Goal: Task Accomplishment & Management: Complete application form

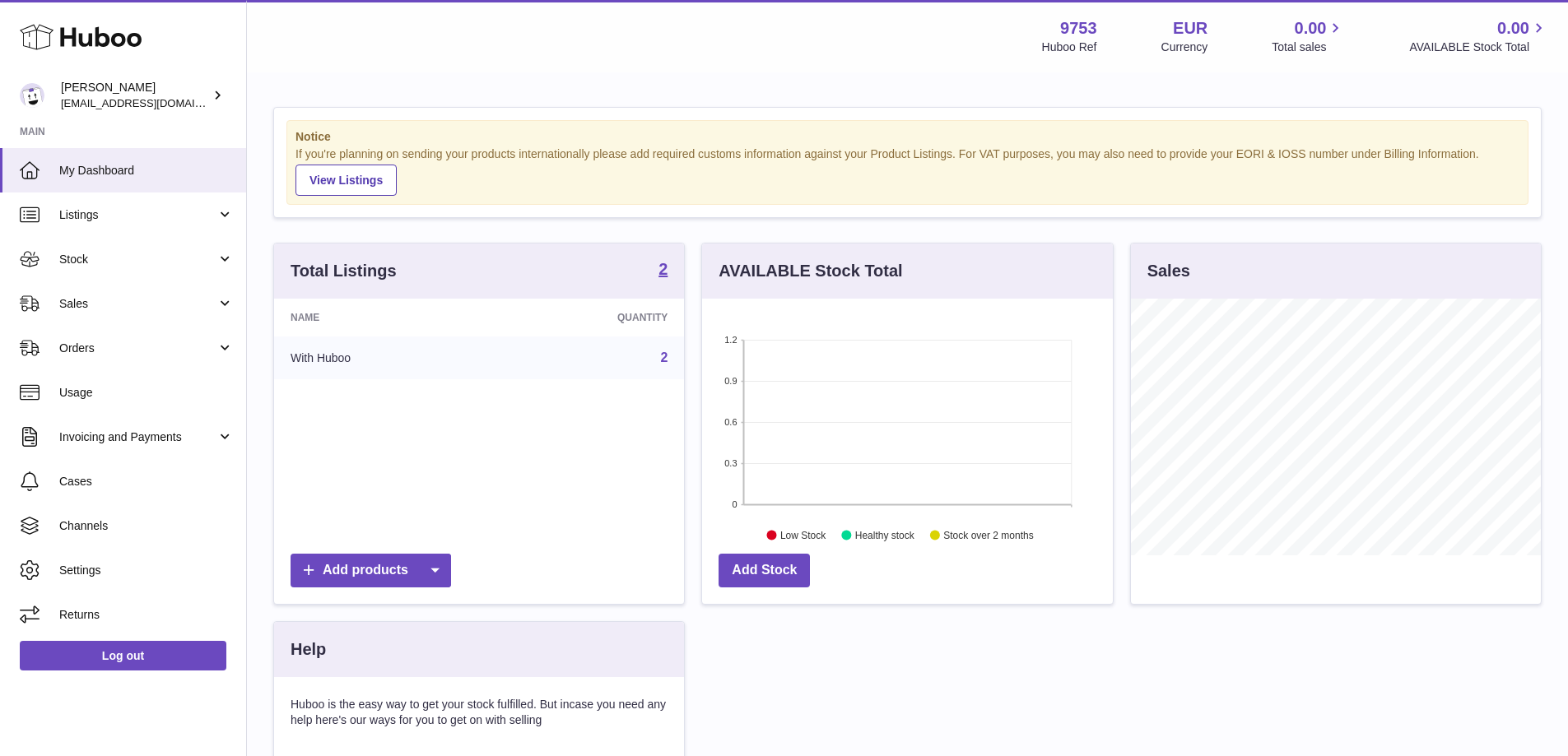
scroll to position [257, 410]
click at [74, 299] on span "Sales" at bounding box center [138, 304] width 157 height 16
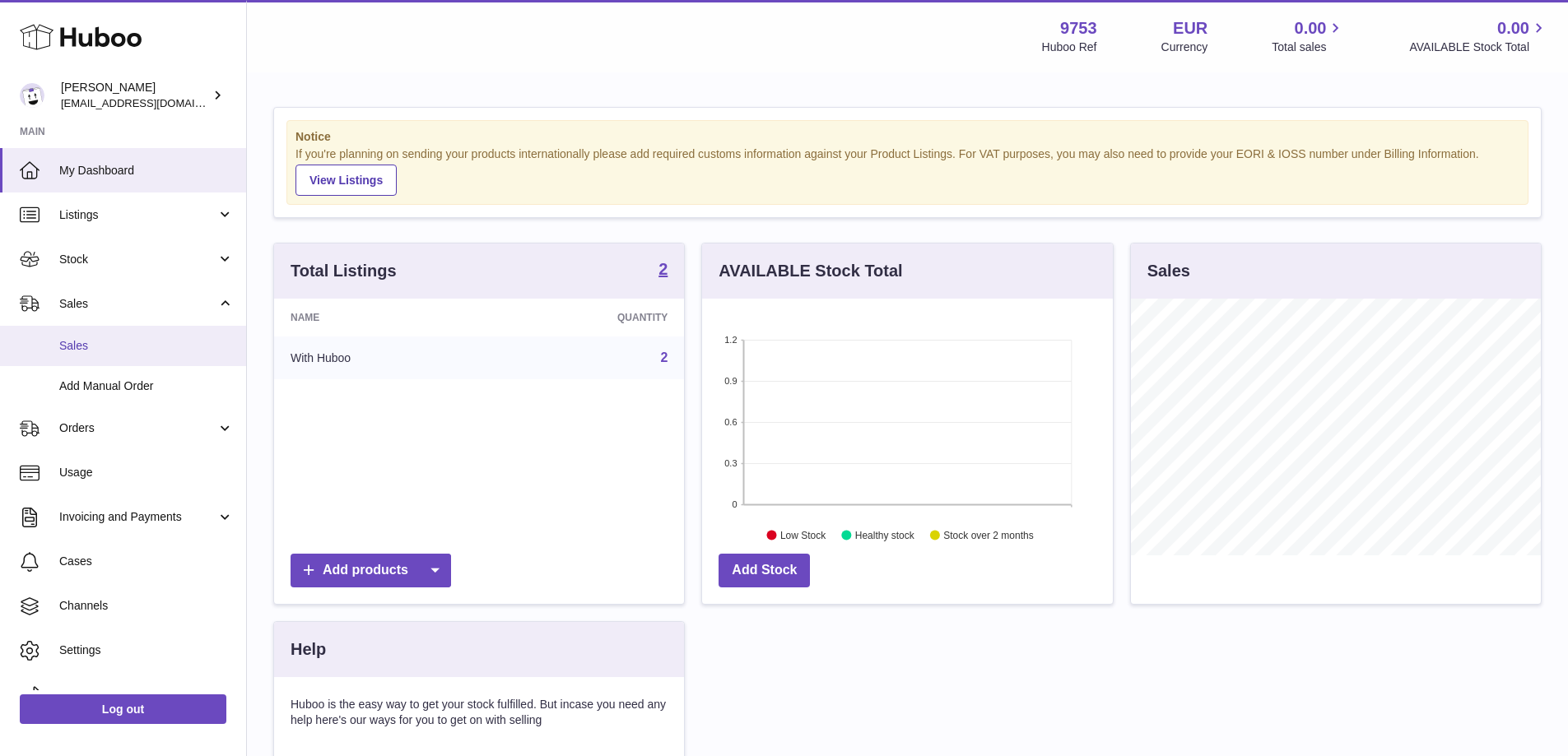
click at [92, 346] on span "Sales" at bounding box center [146, 346] width 174 height 16
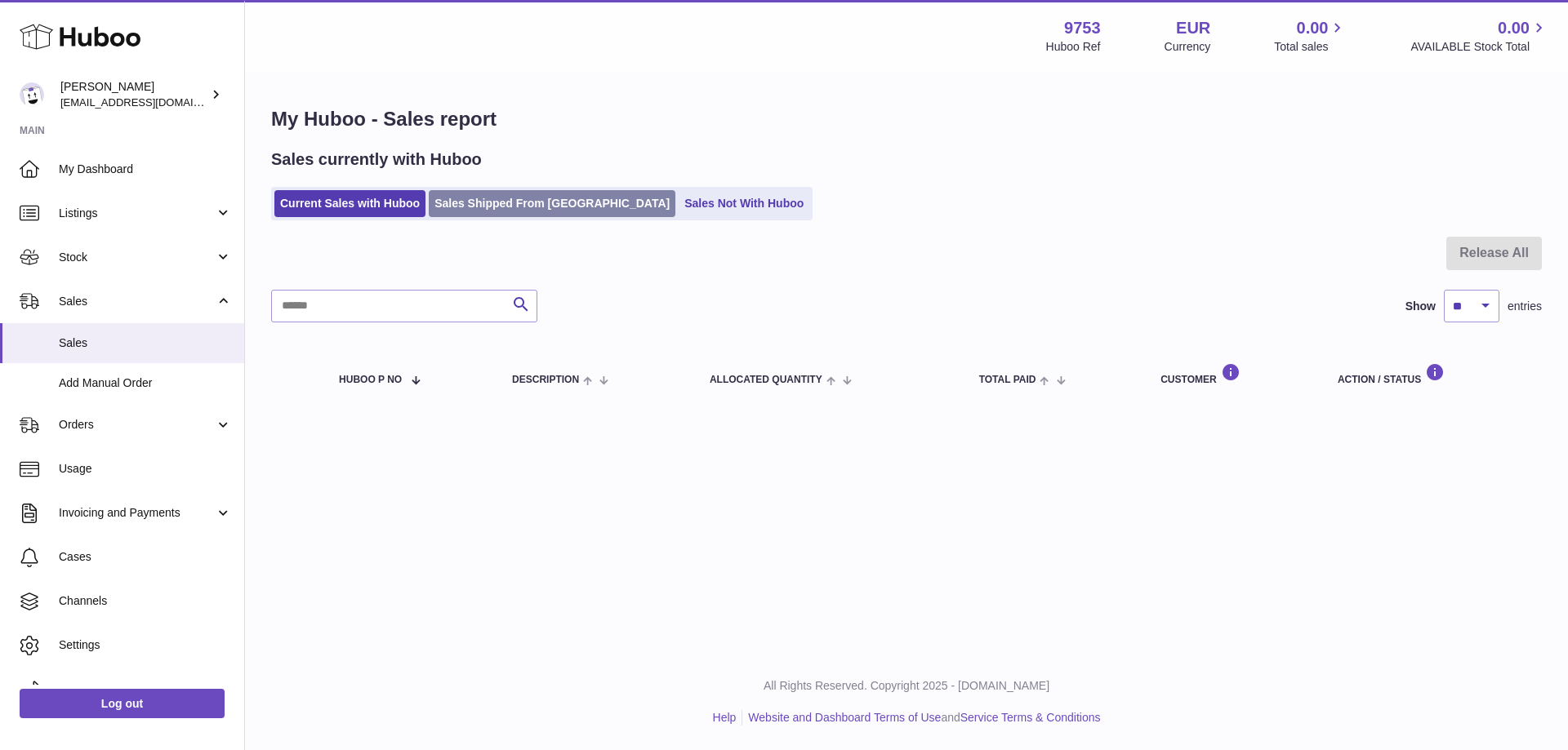
click at [556, 210] on link "Sales Shipped From Huboo" at bounding box center [552, 204] width 247 height 27
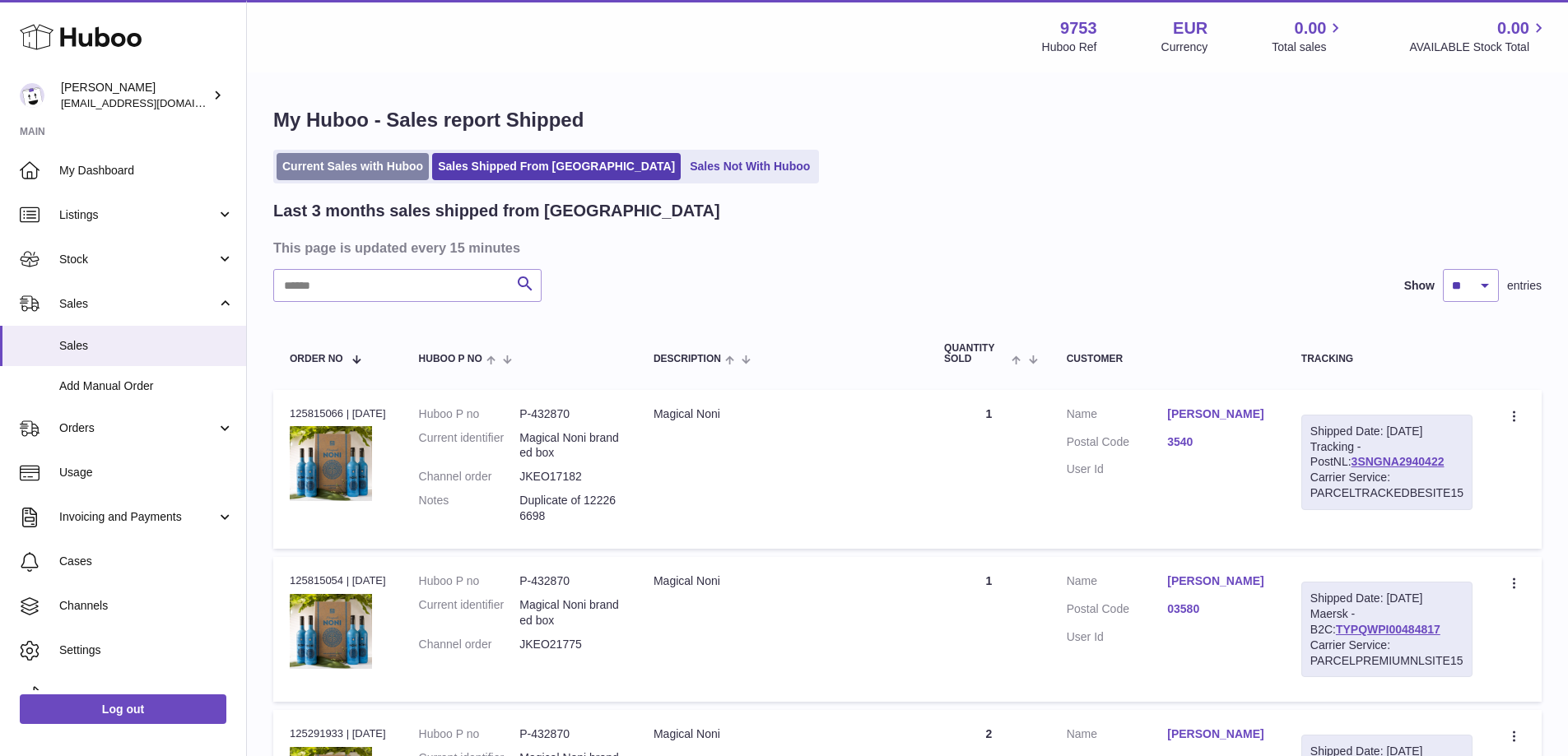
click at [408, 167] on link "Current Sales with Huboo" at bounding box center [352, 167] width 153 height 28
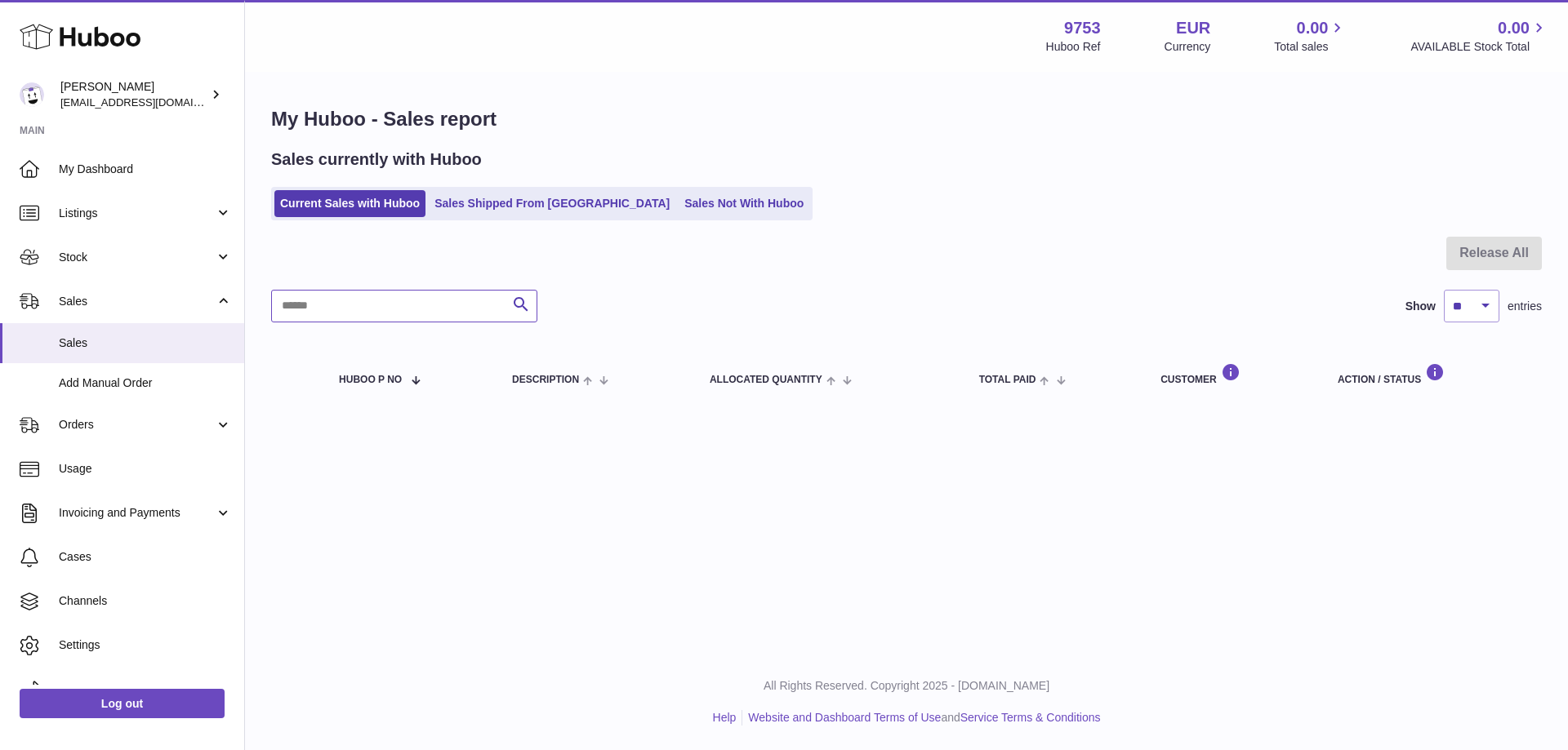
click at [430, 309] on input "text" at bounding box center [404, 306] width 267 height 32
type input "****"
click at [494, 187] on div "Sales currently with Huboo Current Sales with Huboo Sales Shipped From Huboo Sa…" at bounding box center [907, 185] width 1271 height 72
click at [494, 199] on link "Sales Shipped From Huboo" at bounding box center [552, 204] width 247 height 27
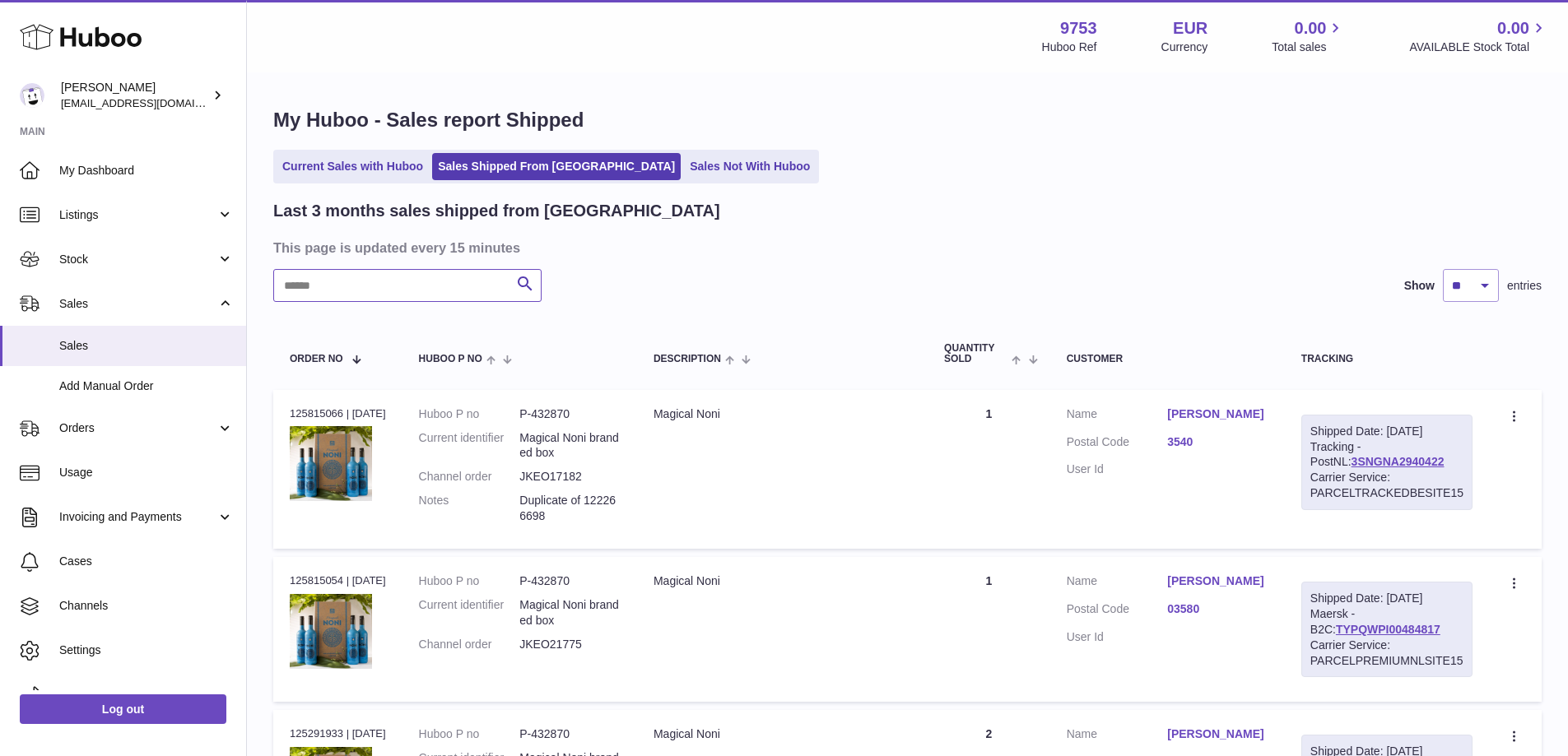
click at [313, 286] on input "text" at bounding box center [408, 284] width 269 height 32
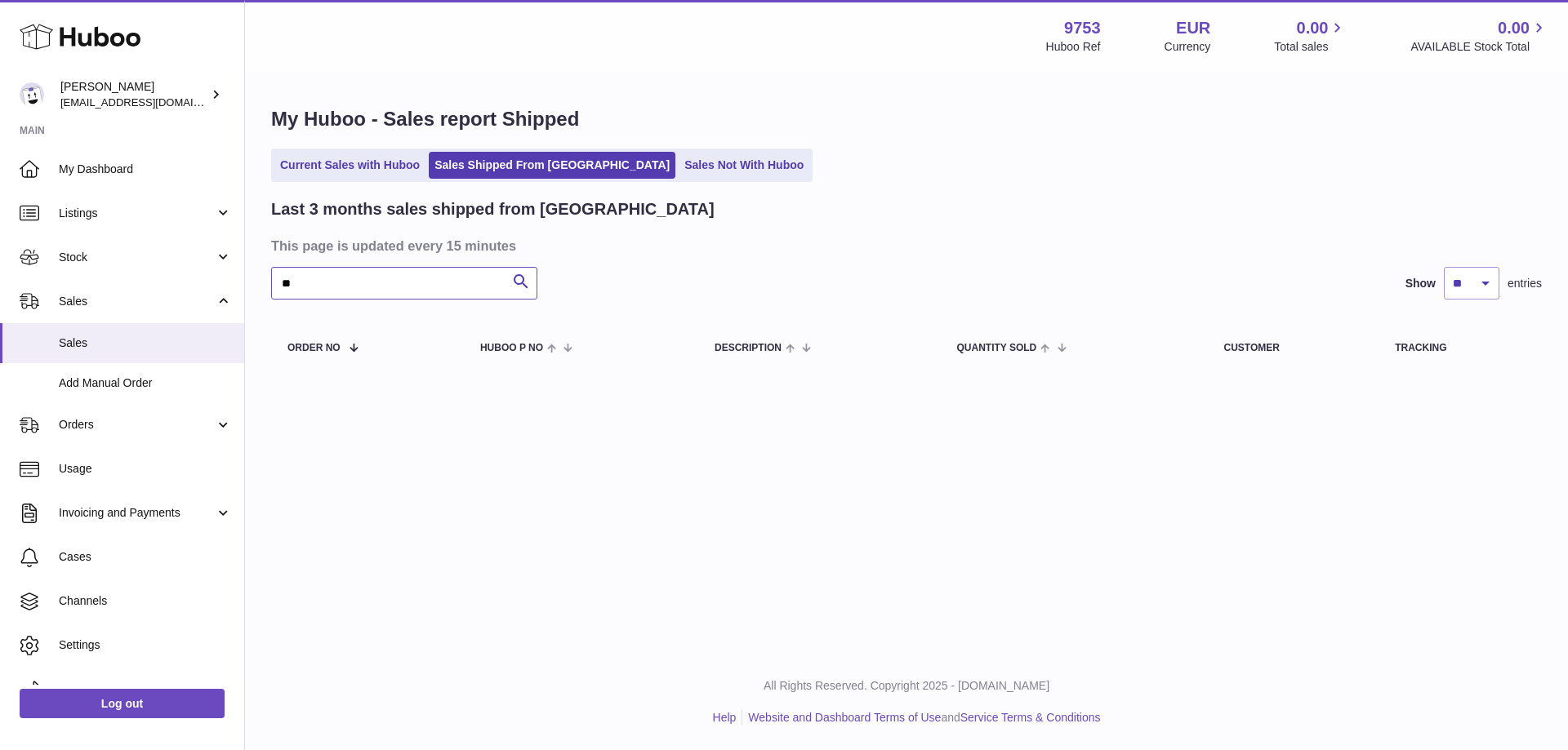
type input "*"
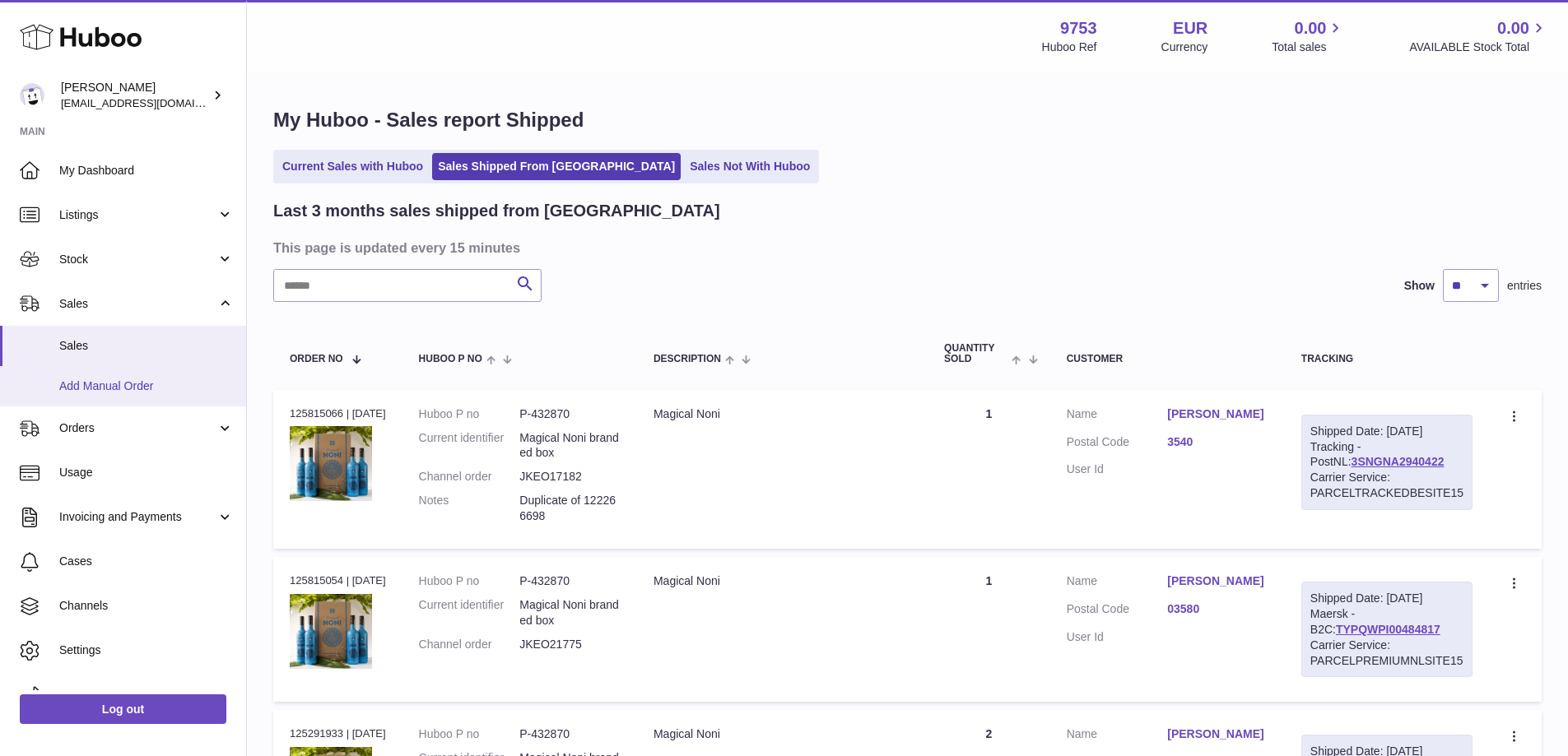
click at [135, 376] on link "Add Manual Order" at bounding box center [123, 386] width 246 height 40
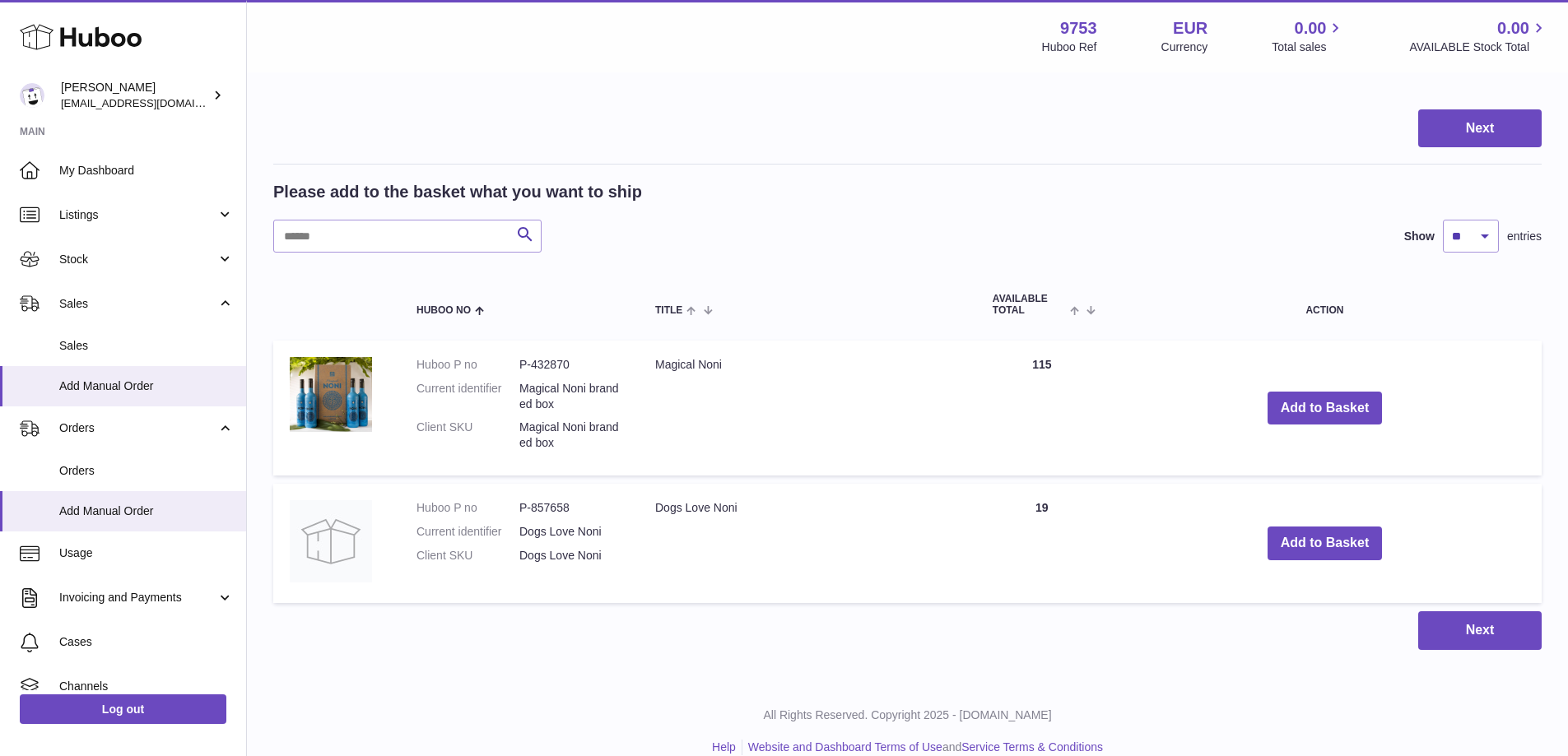
scroll to position [239, 0]
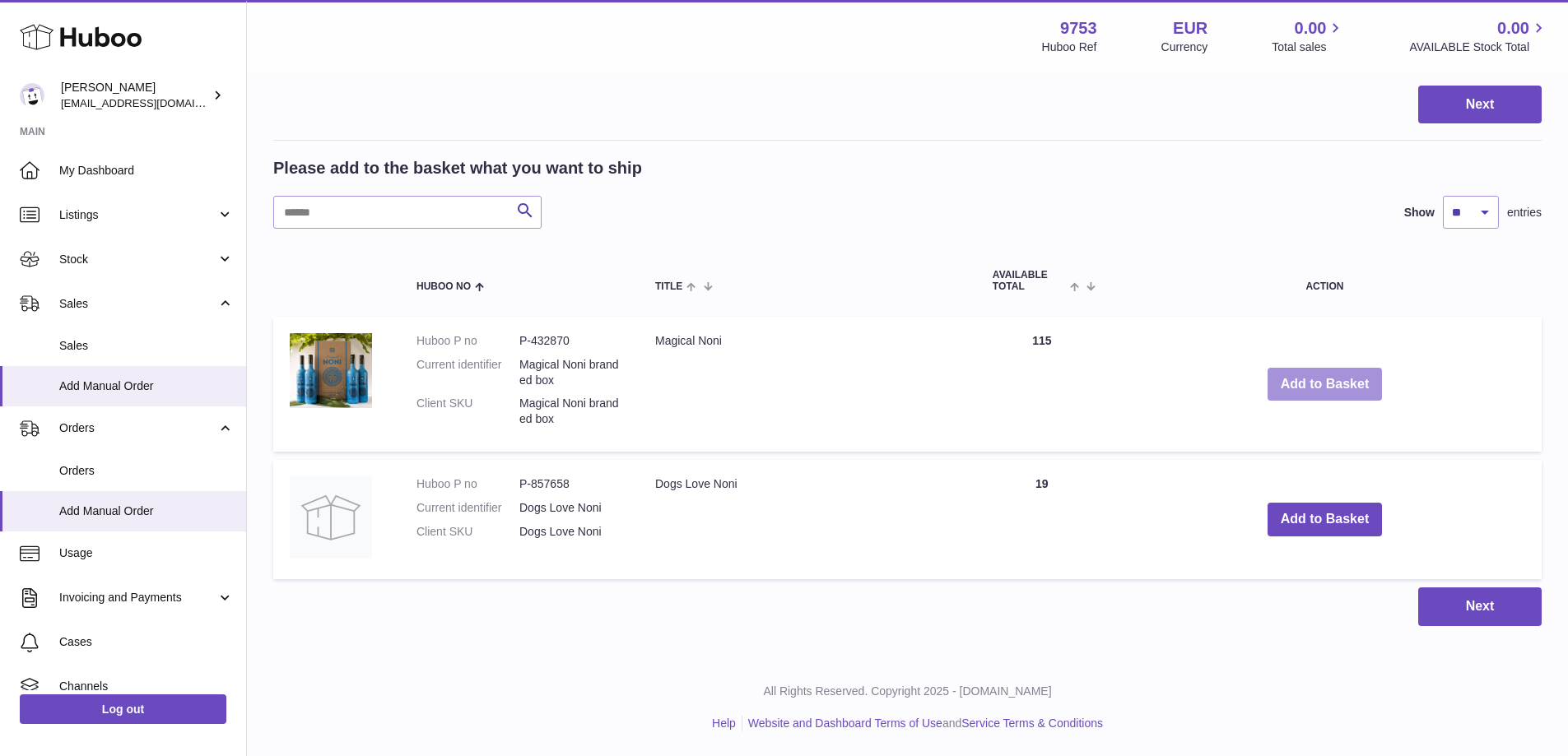
click at [1352, 384] on button "Add to Basket" at bounding box center [1325, 385] width 115 height 33
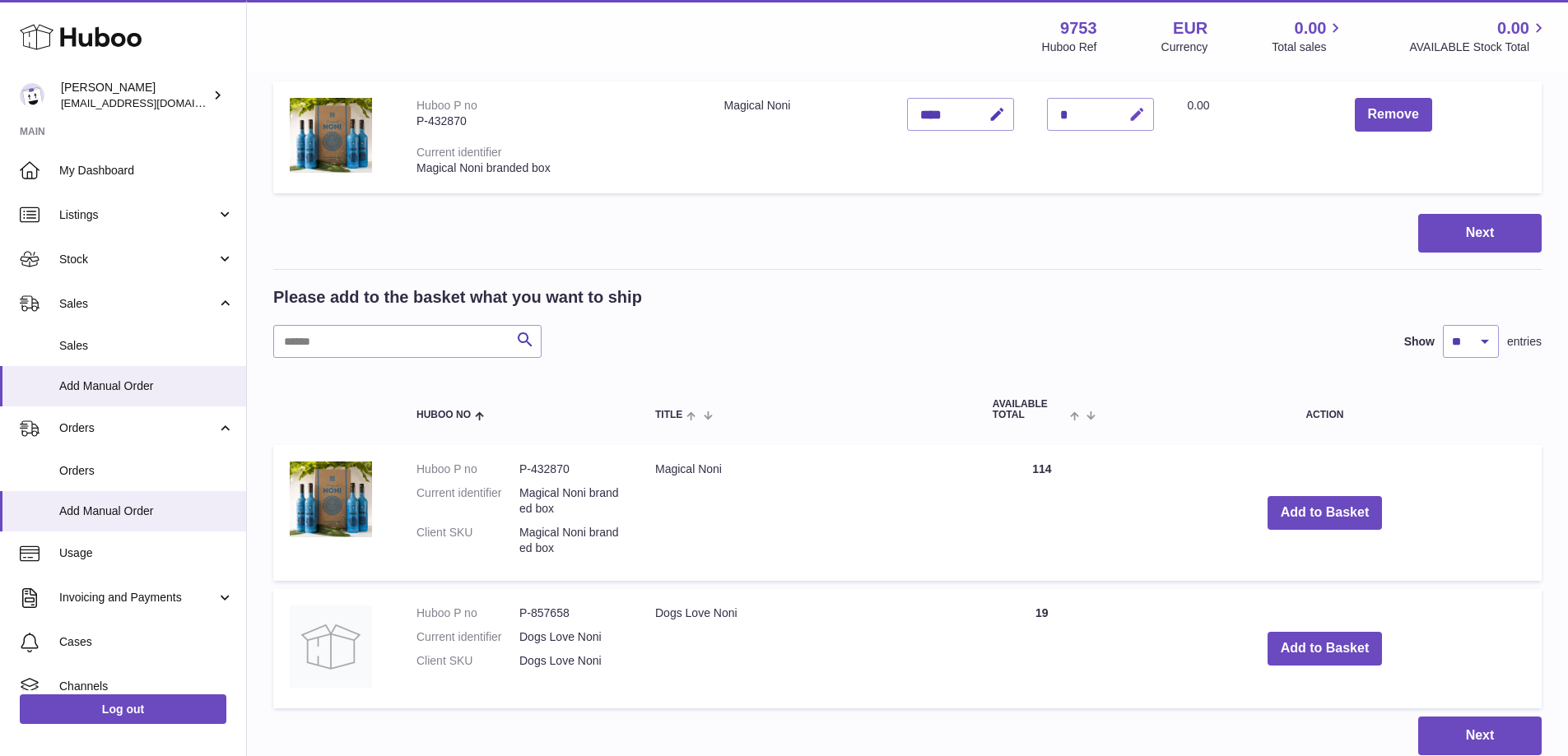
click at [1138, 107] on icon "button" at bounding box center [1137, 115] width 18 height 18
type input "*"
click at [1137, 117] on icon "submit" at bounding box center [1137, 114] width 15 height 15
click at [1512, 223] on button "Next" at bounding box center [1479, 232] width 123 height 38
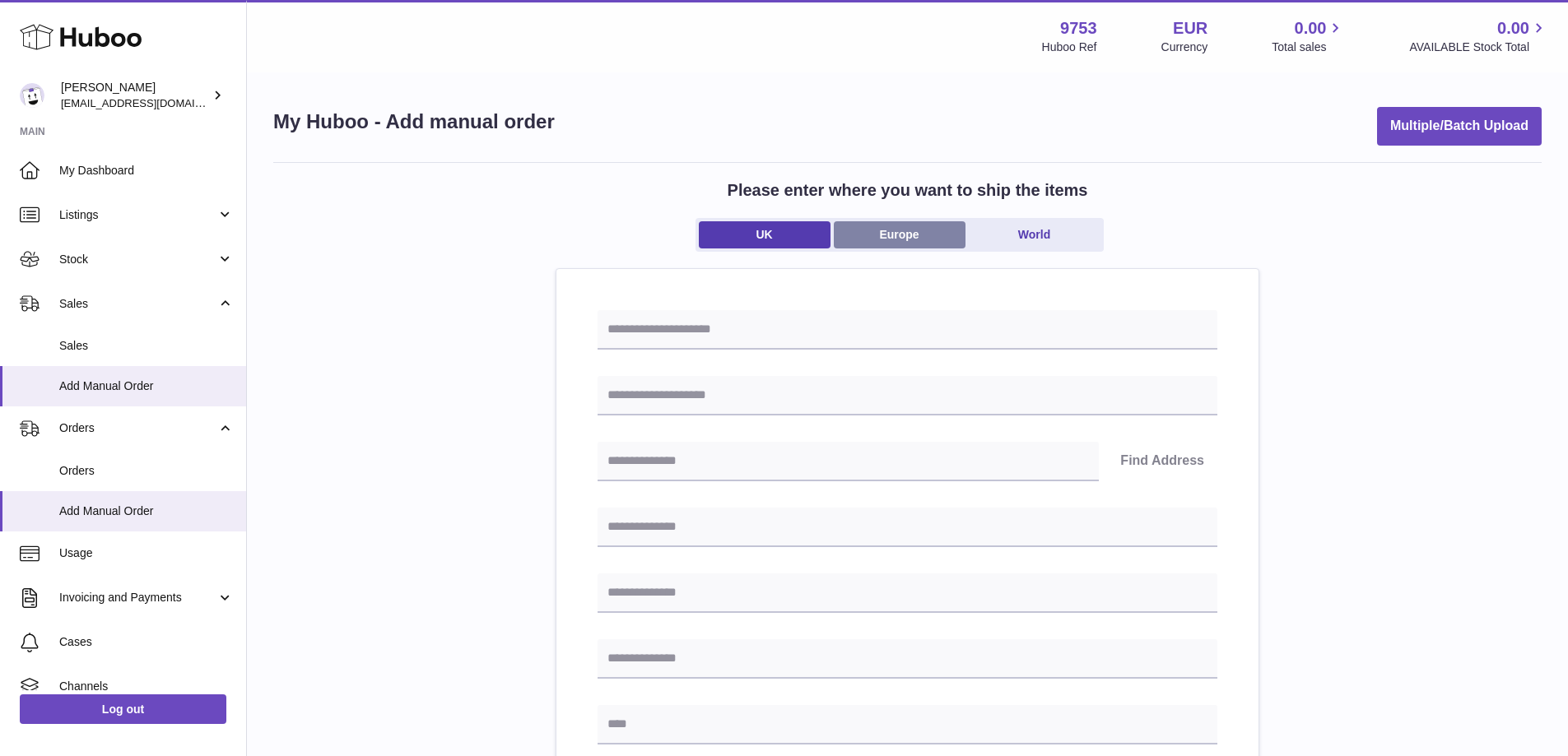
click at [905, 228] on link "Europe" at bounding box center [900, 235] width 132 height 28
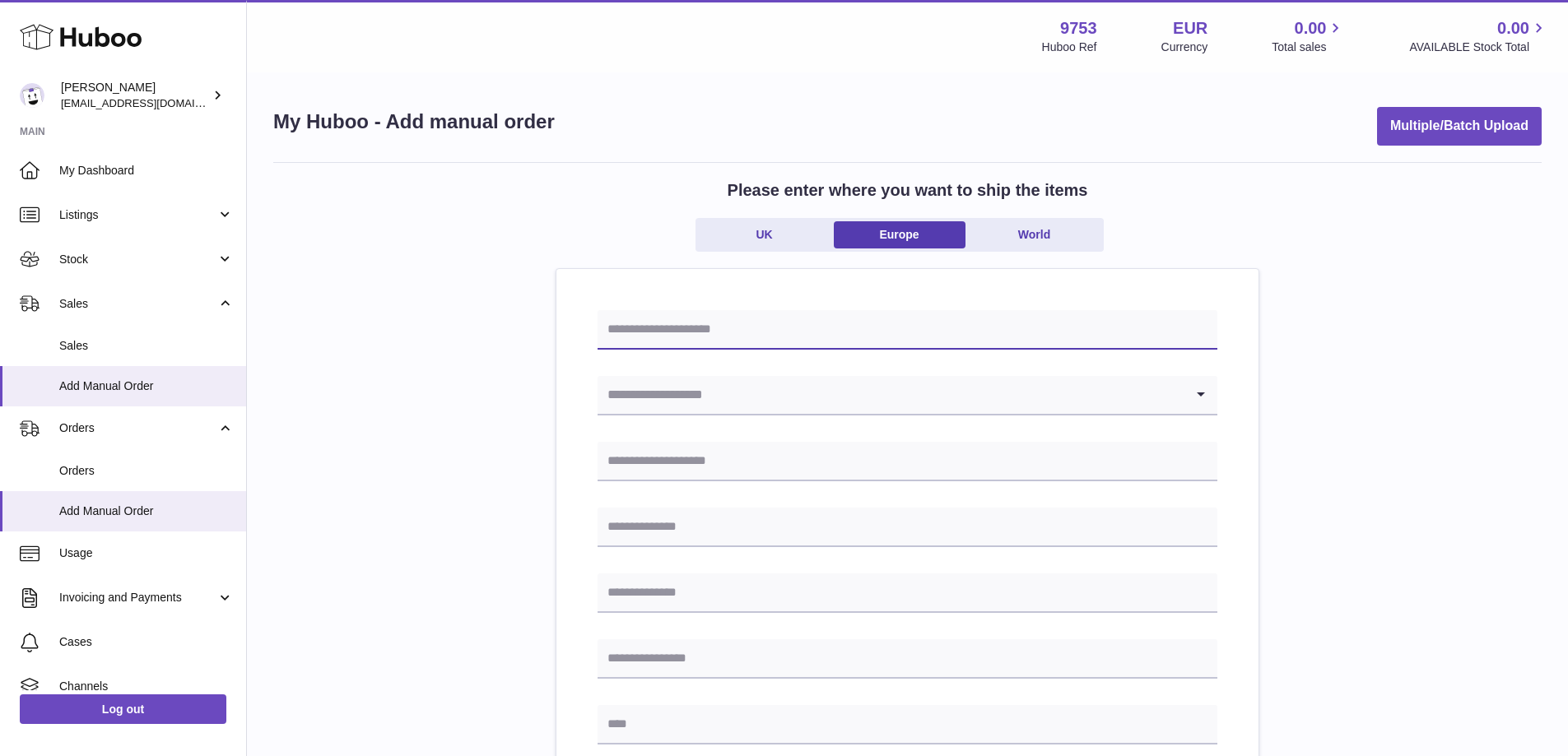
click at [725, 334] on input "text" at bounding box center [908, 330] width 620 height 39
type input "**********"
click at [716, 404] on input "Search for option" at bounding box center [891, 395] width 587 height 37
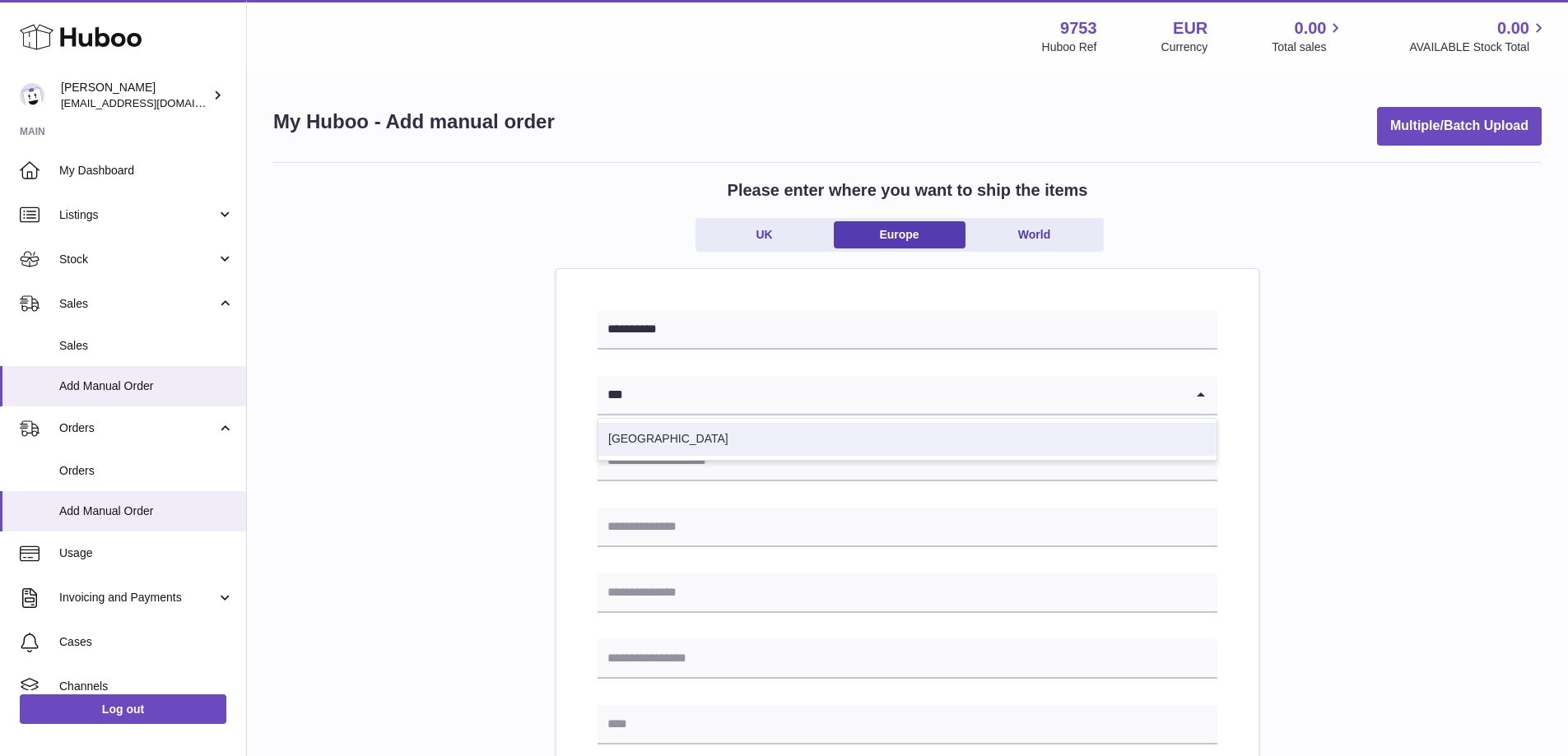
click at [716, 433] on li "Netherlands" at bounding box center [908, 439] width 618 height 32
type input "***"
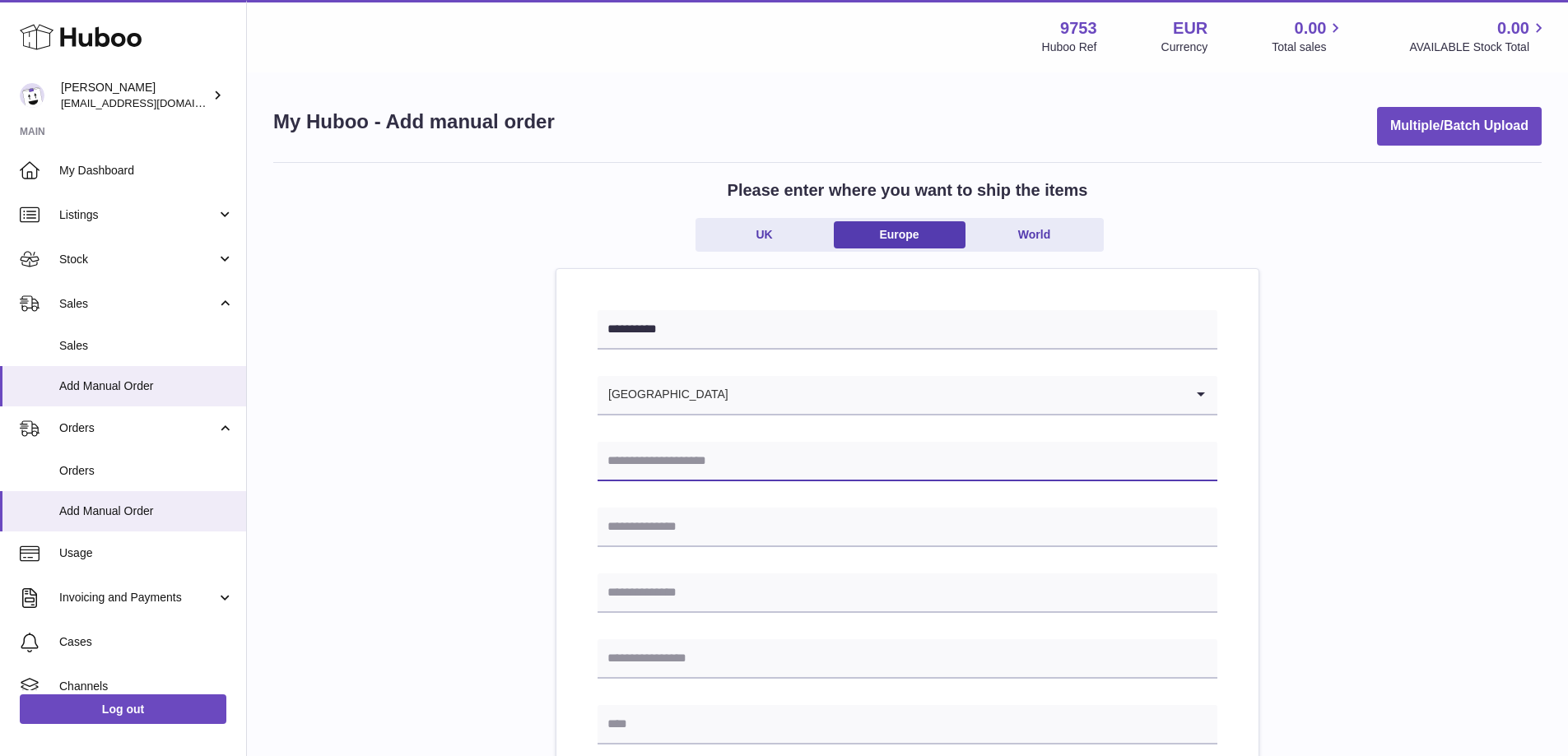
click at [705, 460] on input "text" at bounding box center [908, 462] width 620 height 39
type input "**********"
click at [729, 541] on input "text" at bounding box center [908, 528] width 620 height 39
type input "**********"
click at [676, 729] on input "text" at bounding box center [908, 725] width 620 height 39
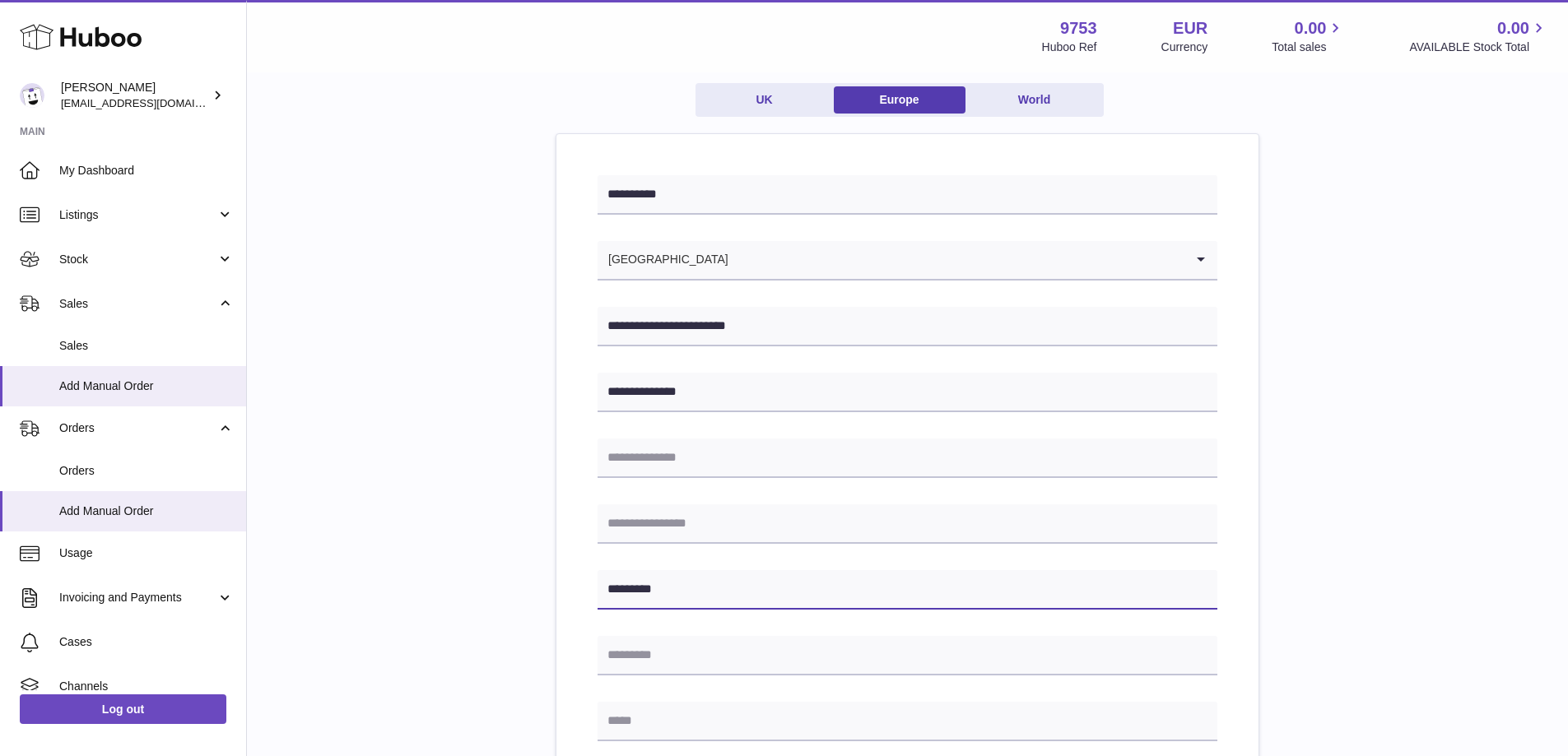
scroll to position [164, 0]
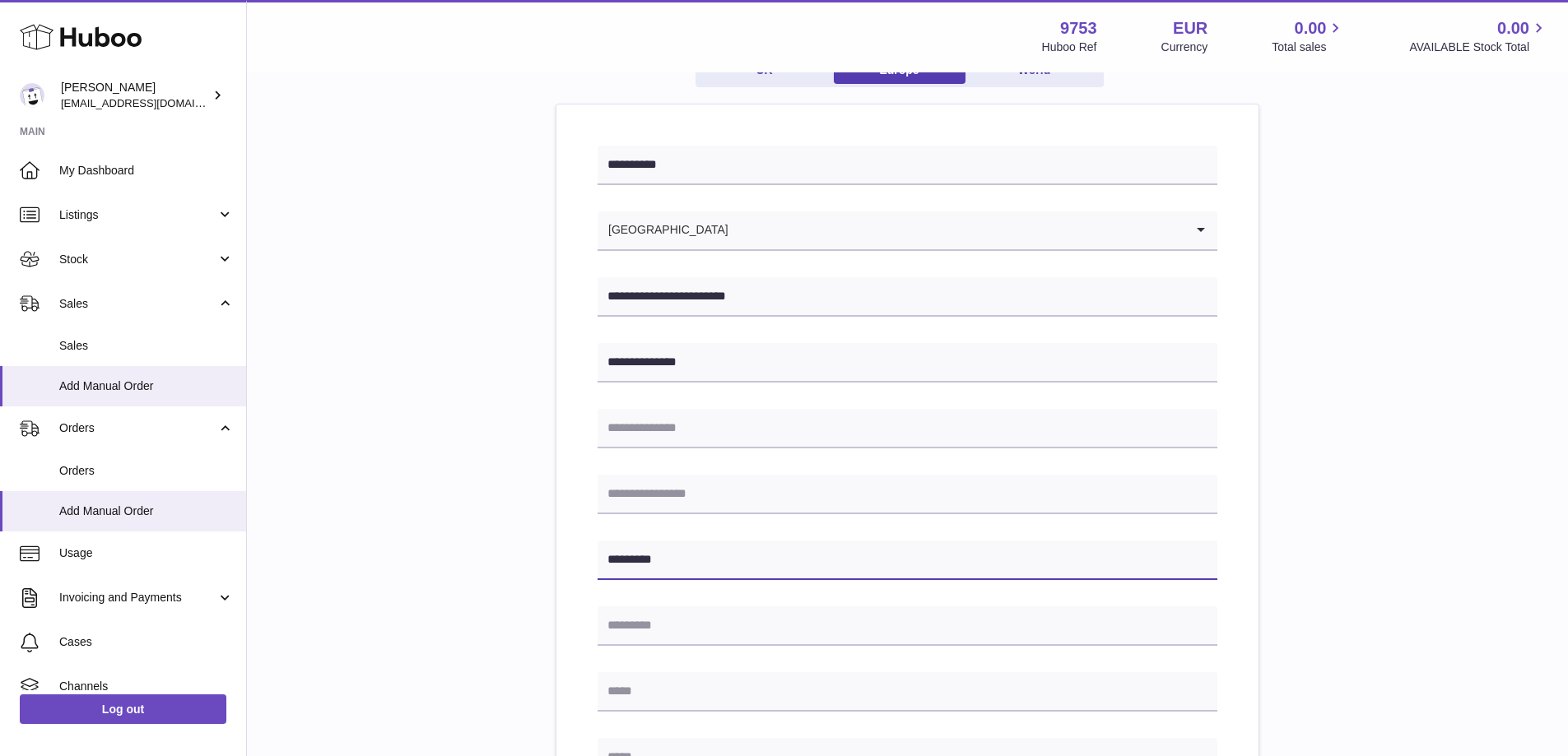
type input "*********"
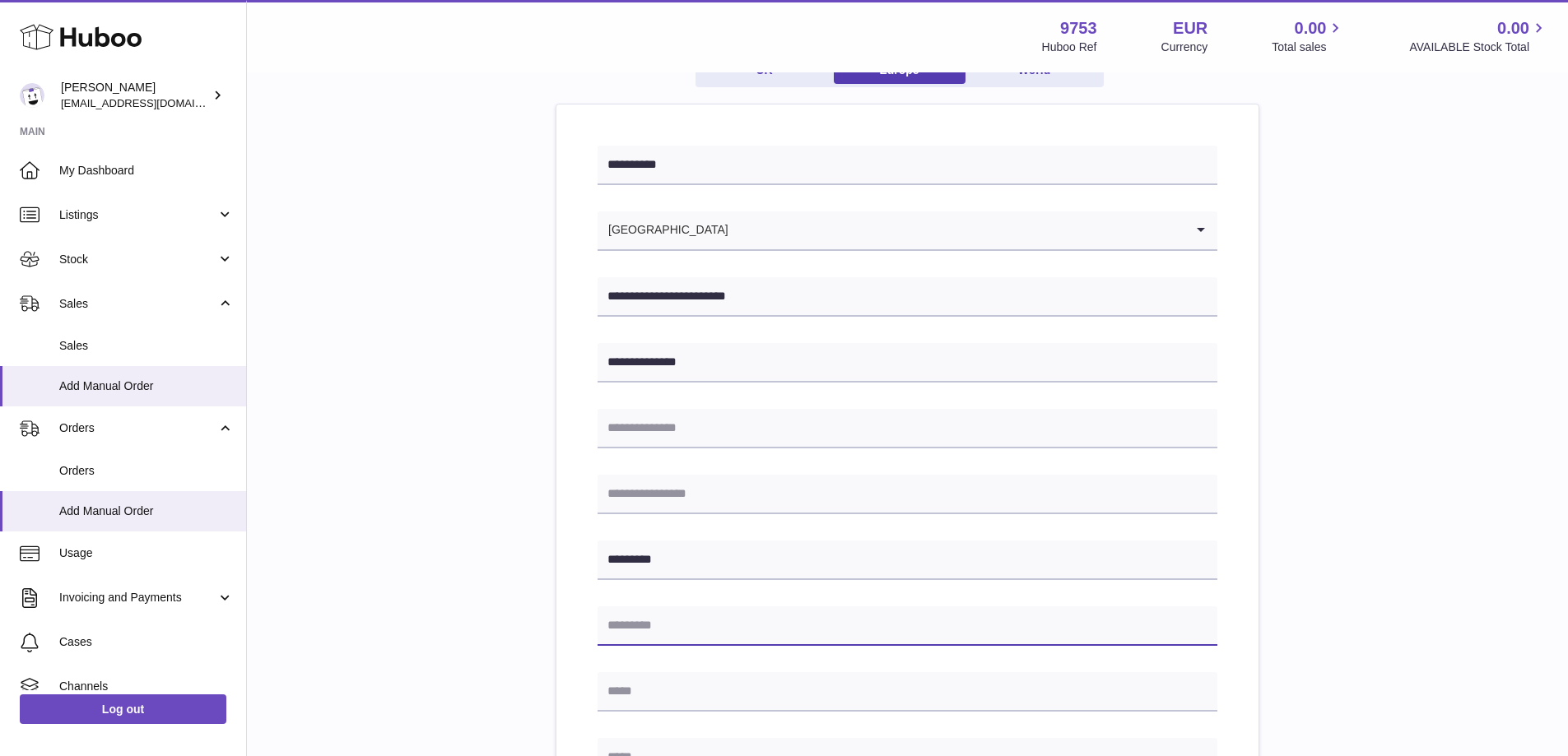
click at [724, 619] on input "text" at bounding box center [908, 626] width 620 height 39
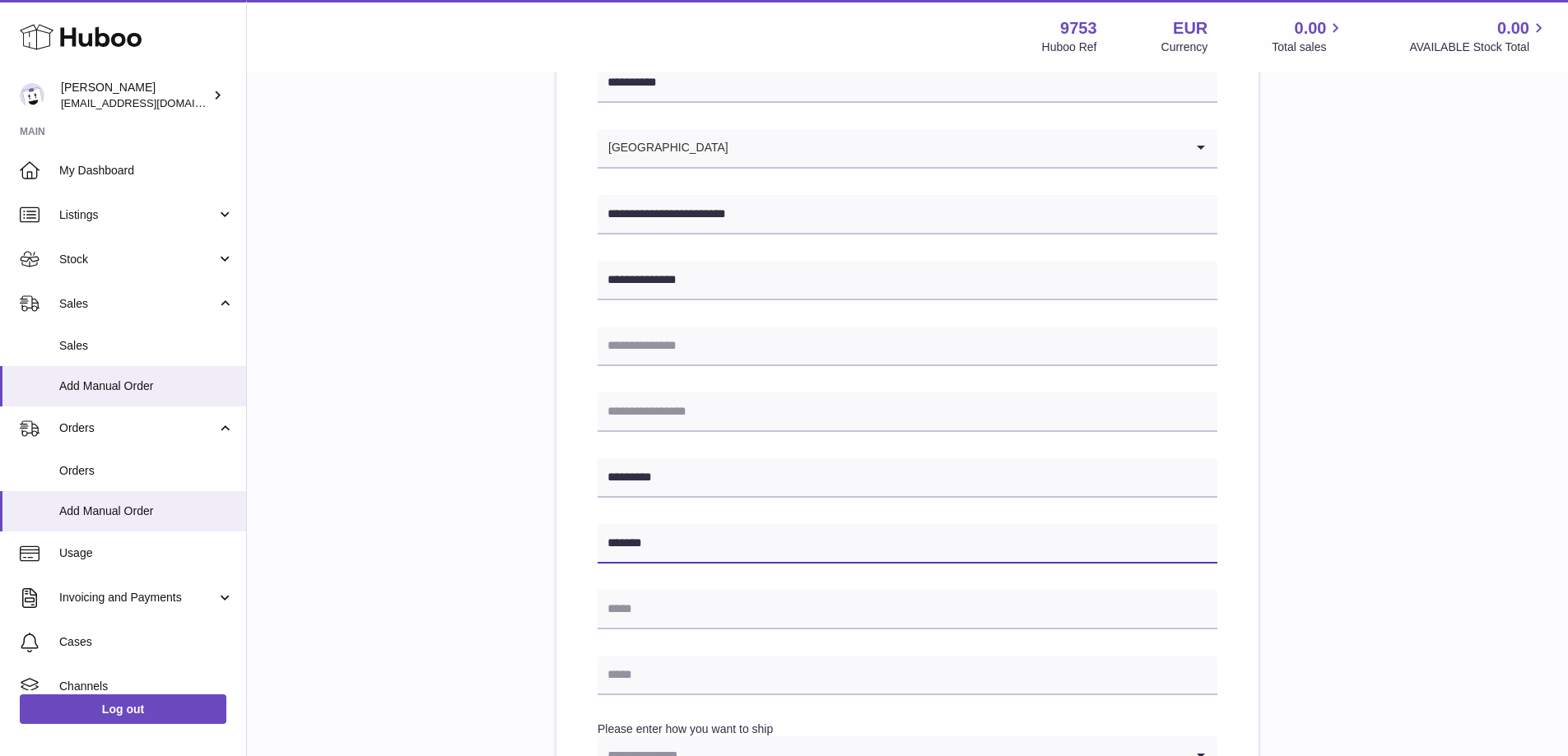
type input "*******"
click at [725, 618] on input "text" at bounding box center [908, 610] width 620 height 39
type input "**********"
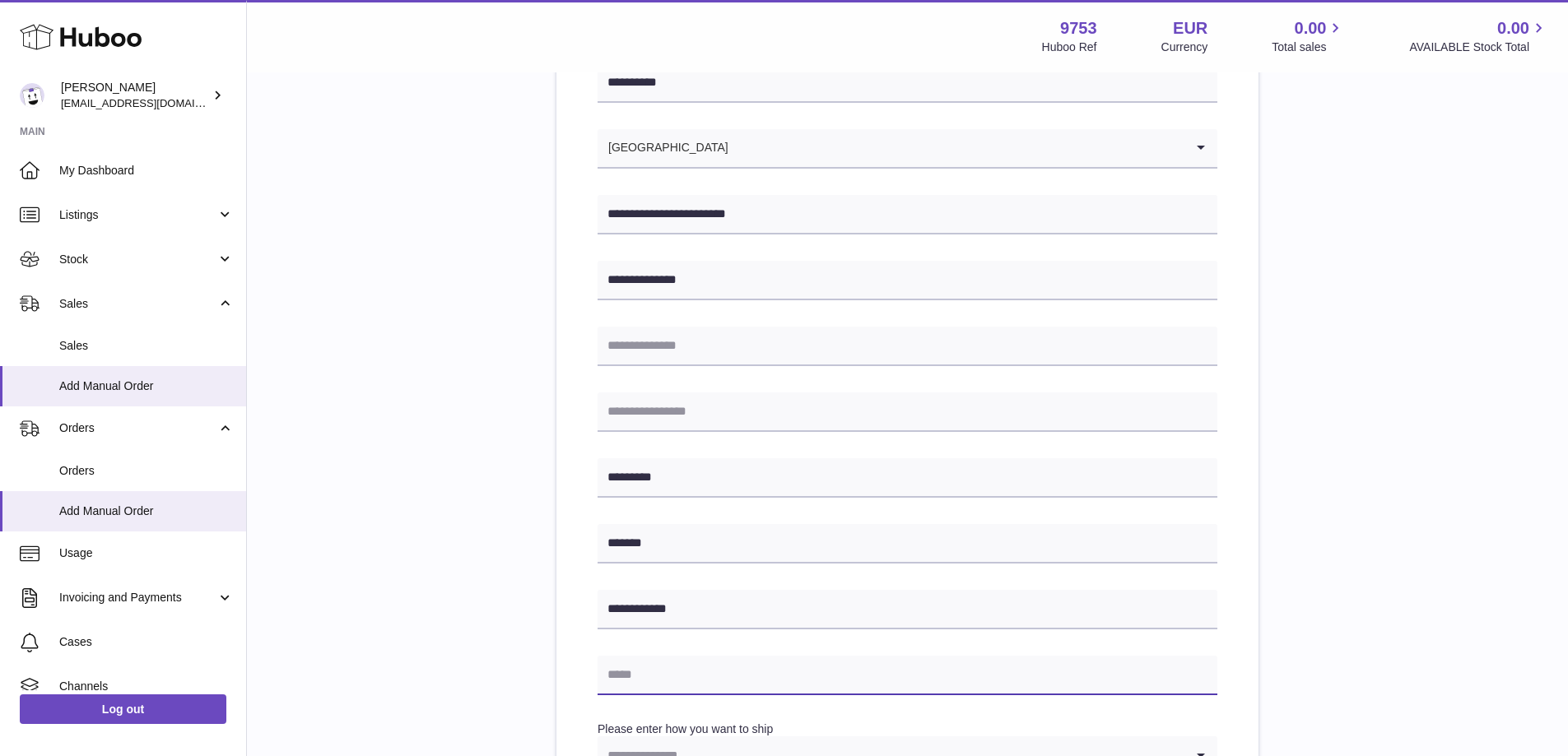
click at [749, 664] on input "text" at bounding box center [908, 675] width 620 height 39
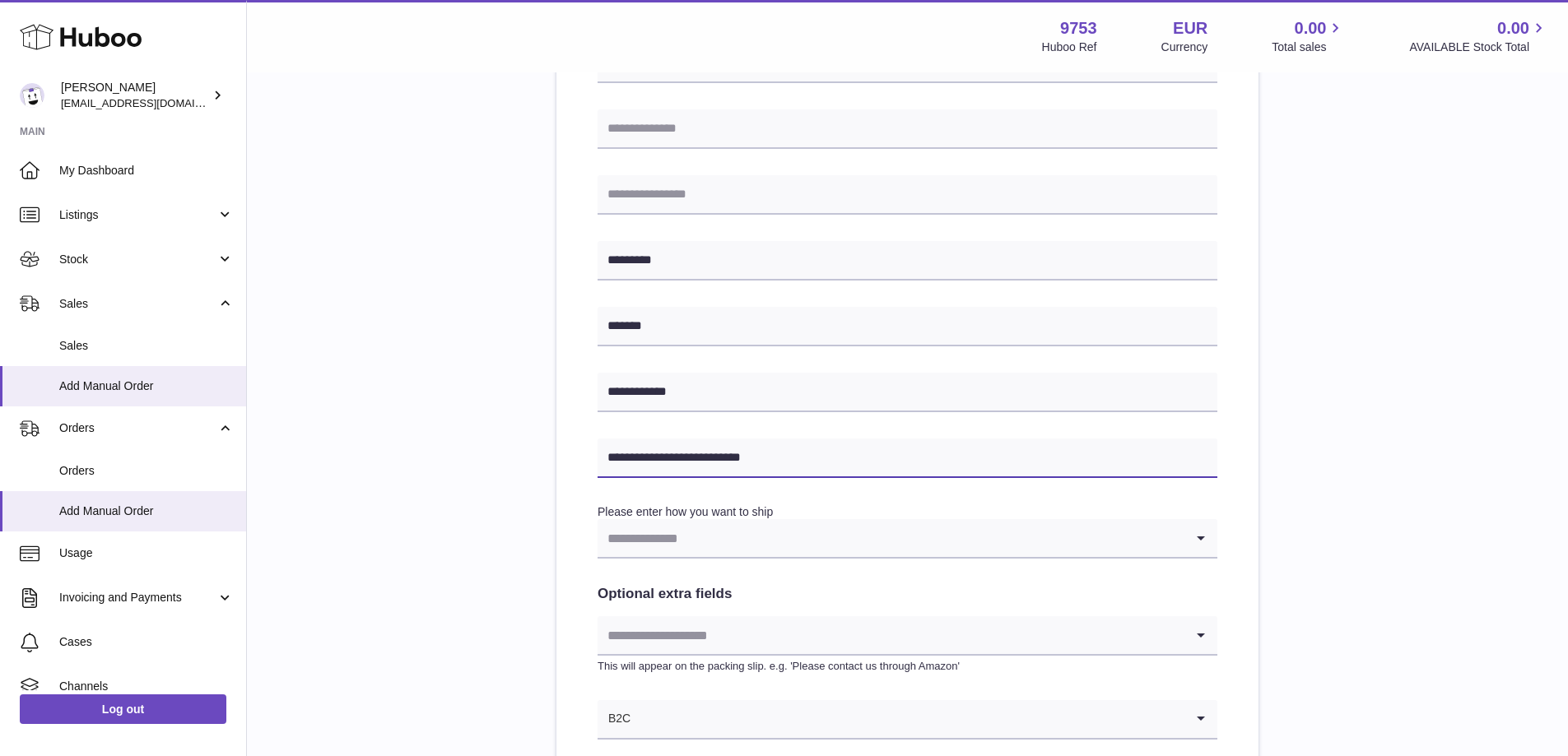
scroll to position [494, 0]
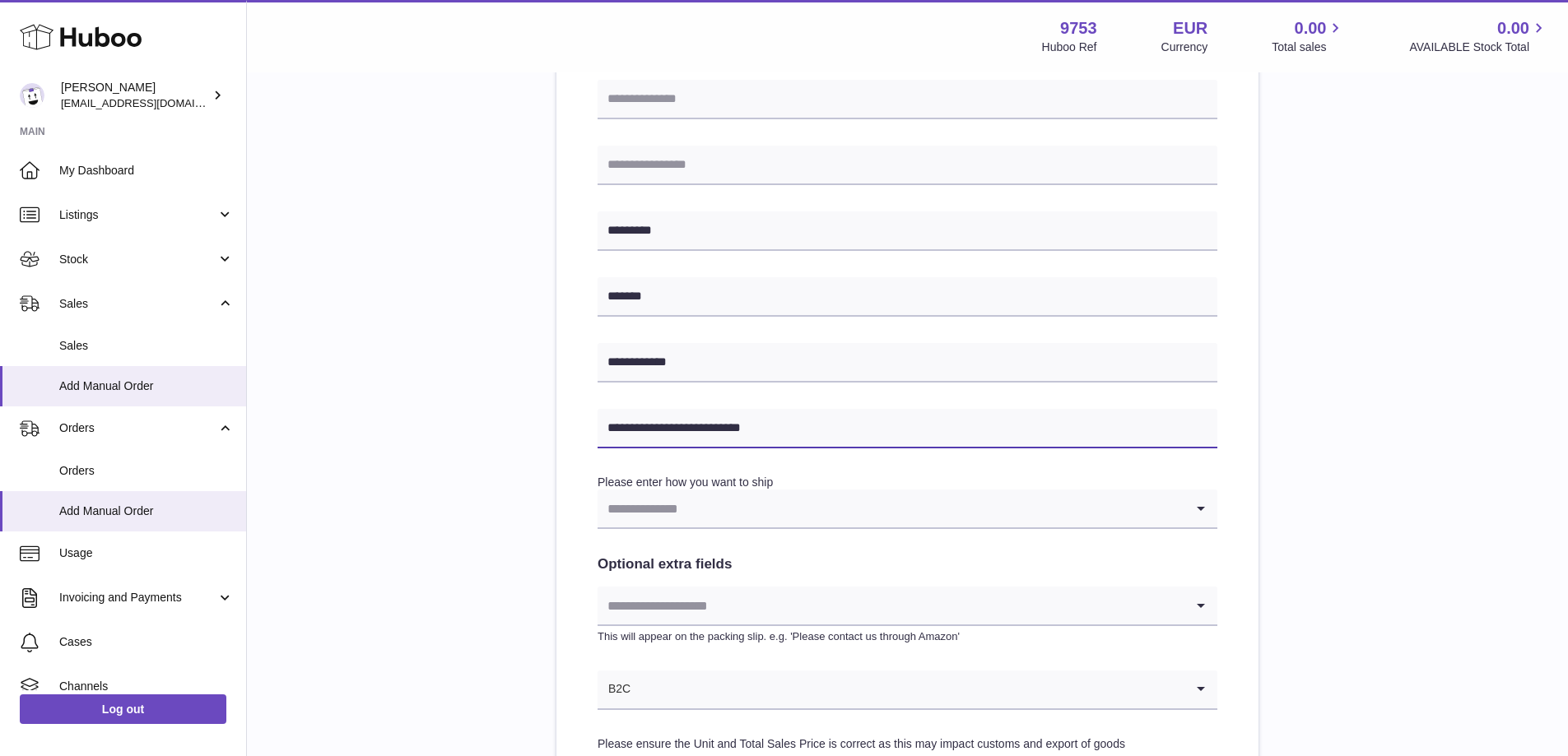
type input "**********"
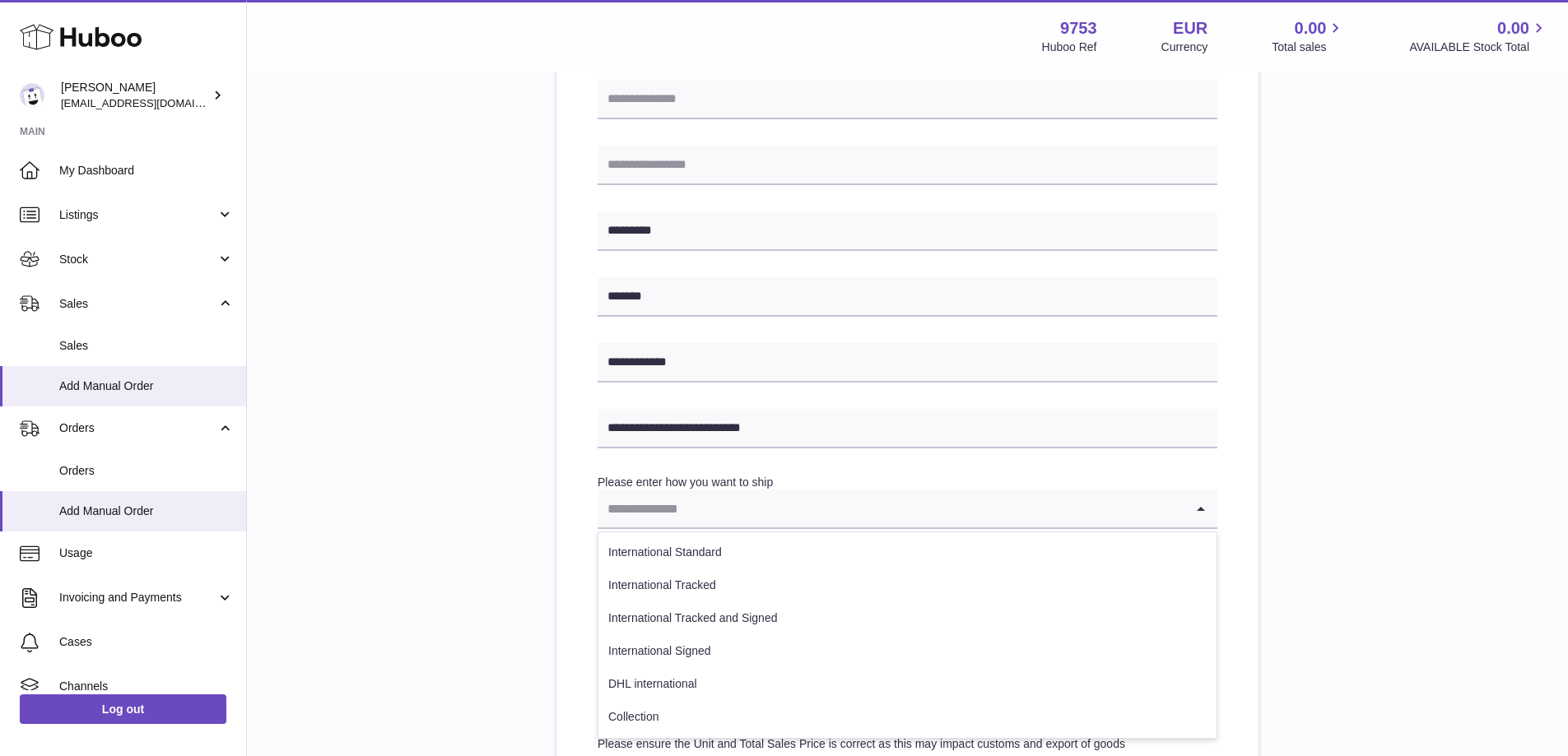
click at [945, 520] on input "Search for option" at bounding box center [891, 508] width 587 height 37
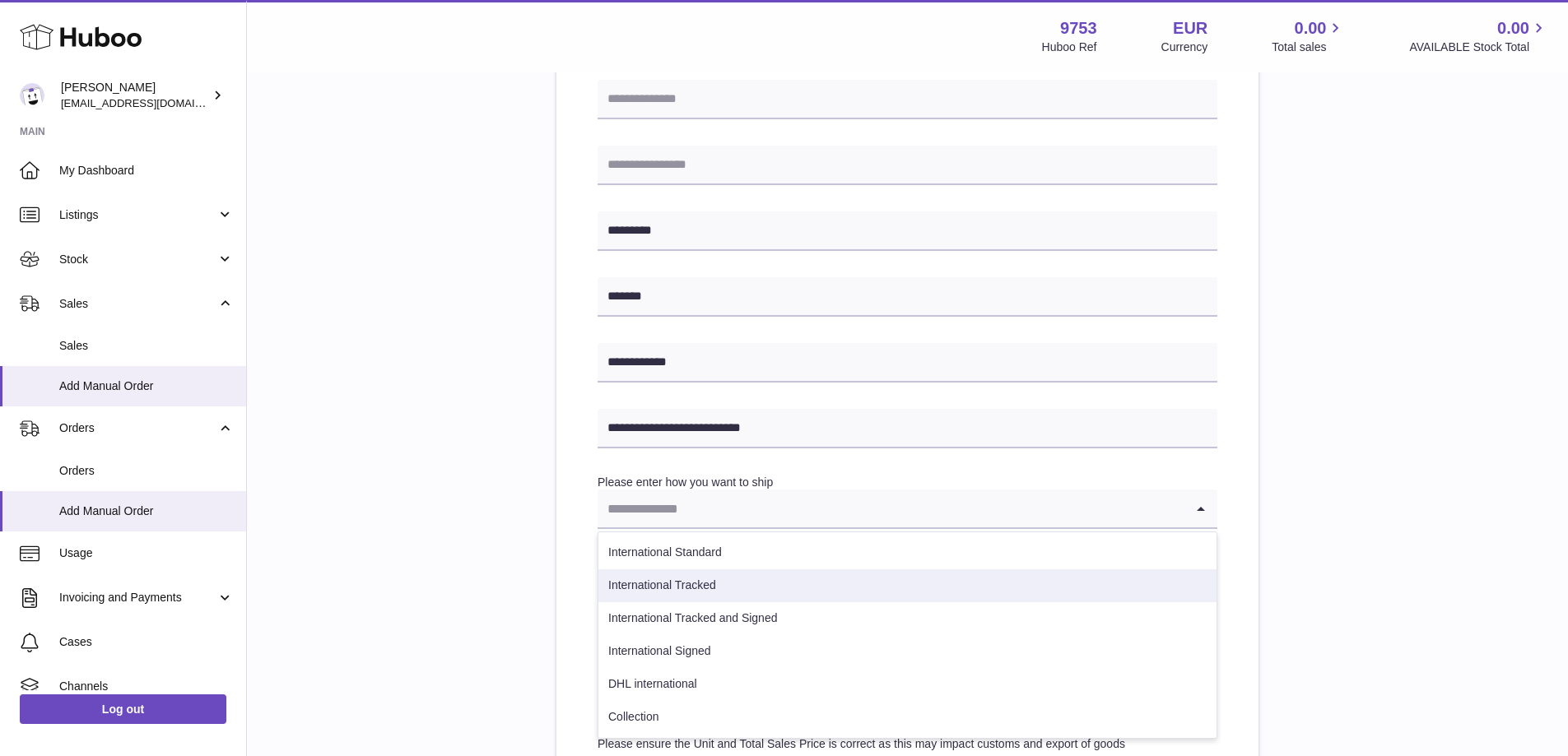
click at [893, 600] on li "International Tracked" at bounding box center [908, 586] width 618 height 32
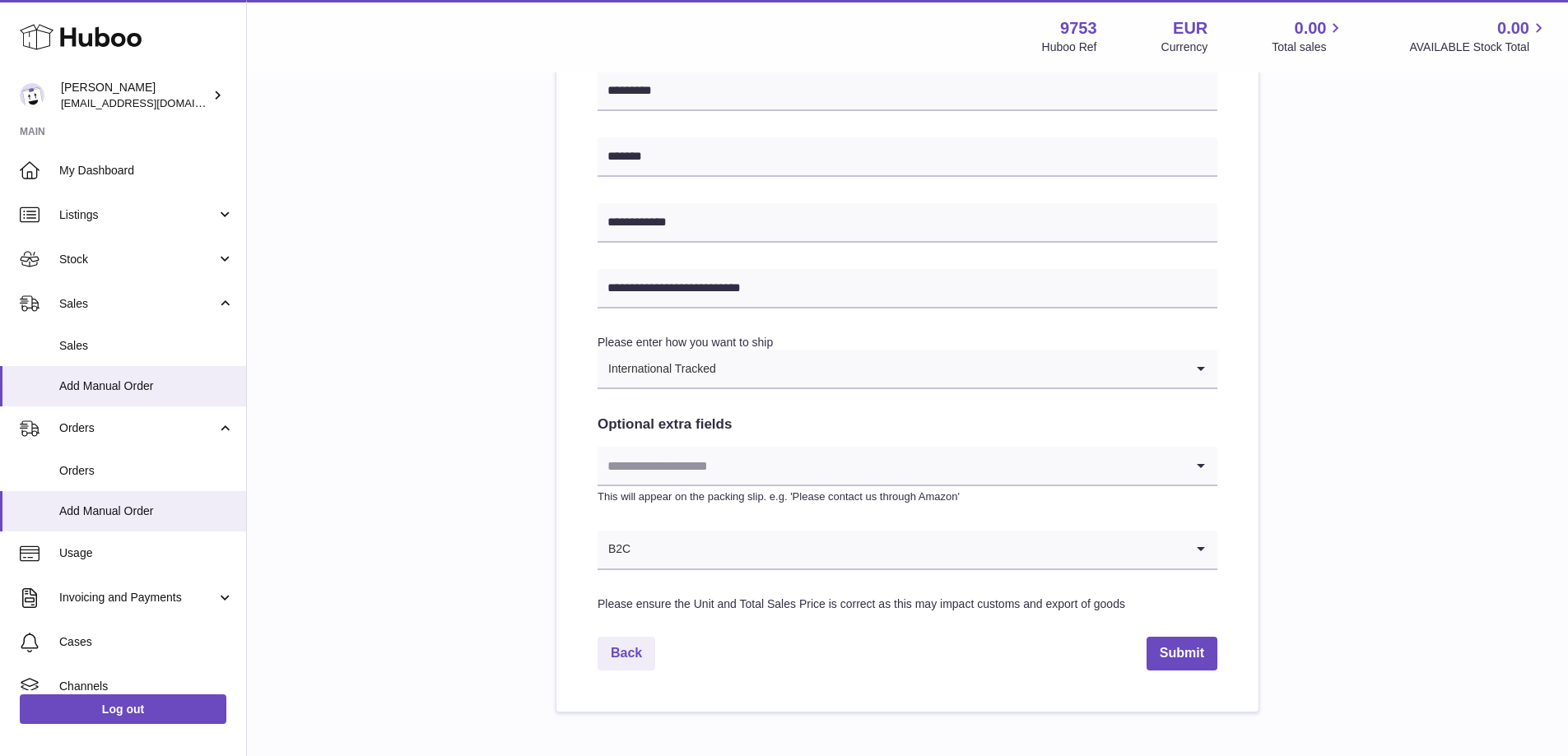
scroll to position [659, 0]
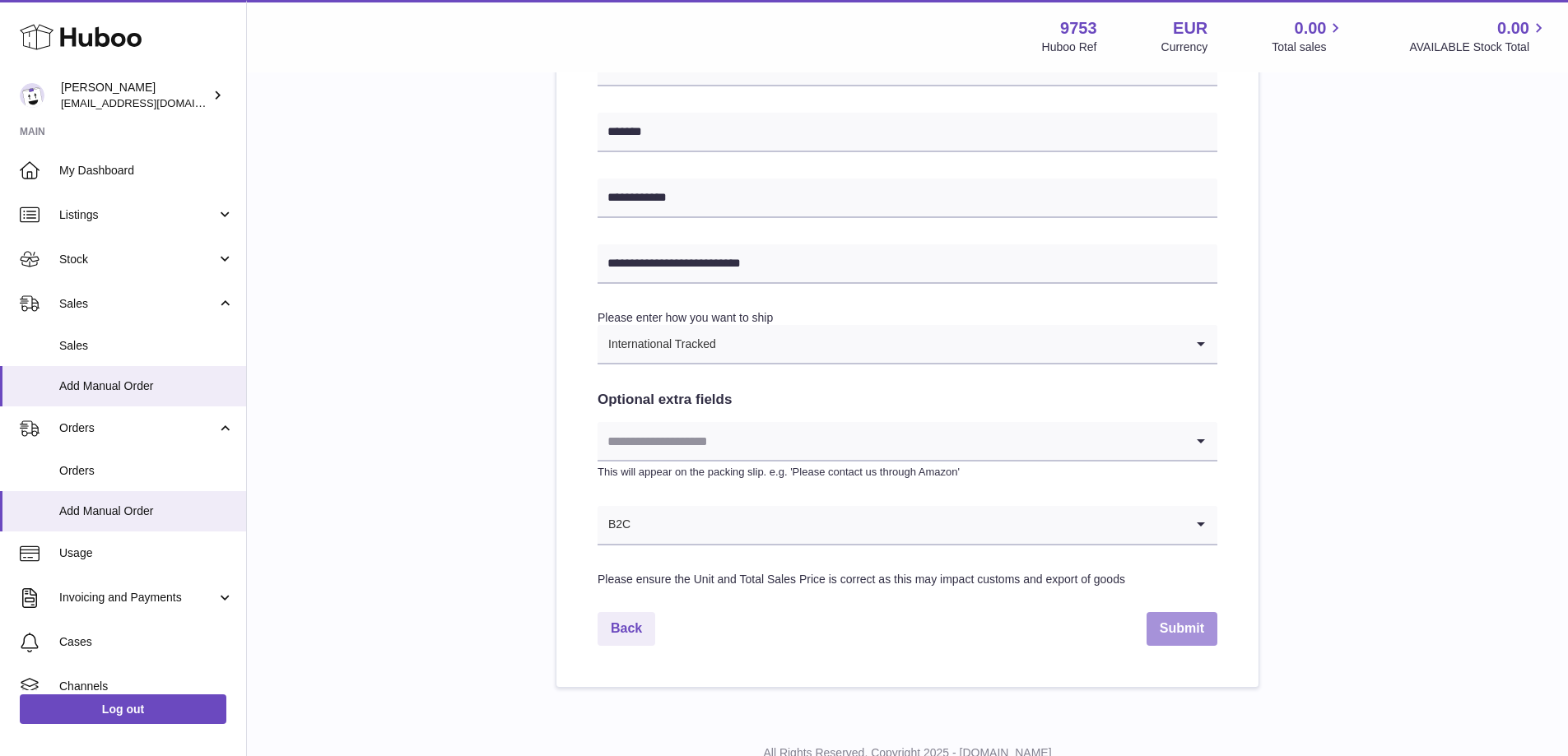
click at [1166, 637] on button "Submit" at bounding box center [1182, 629] width 71 height 33
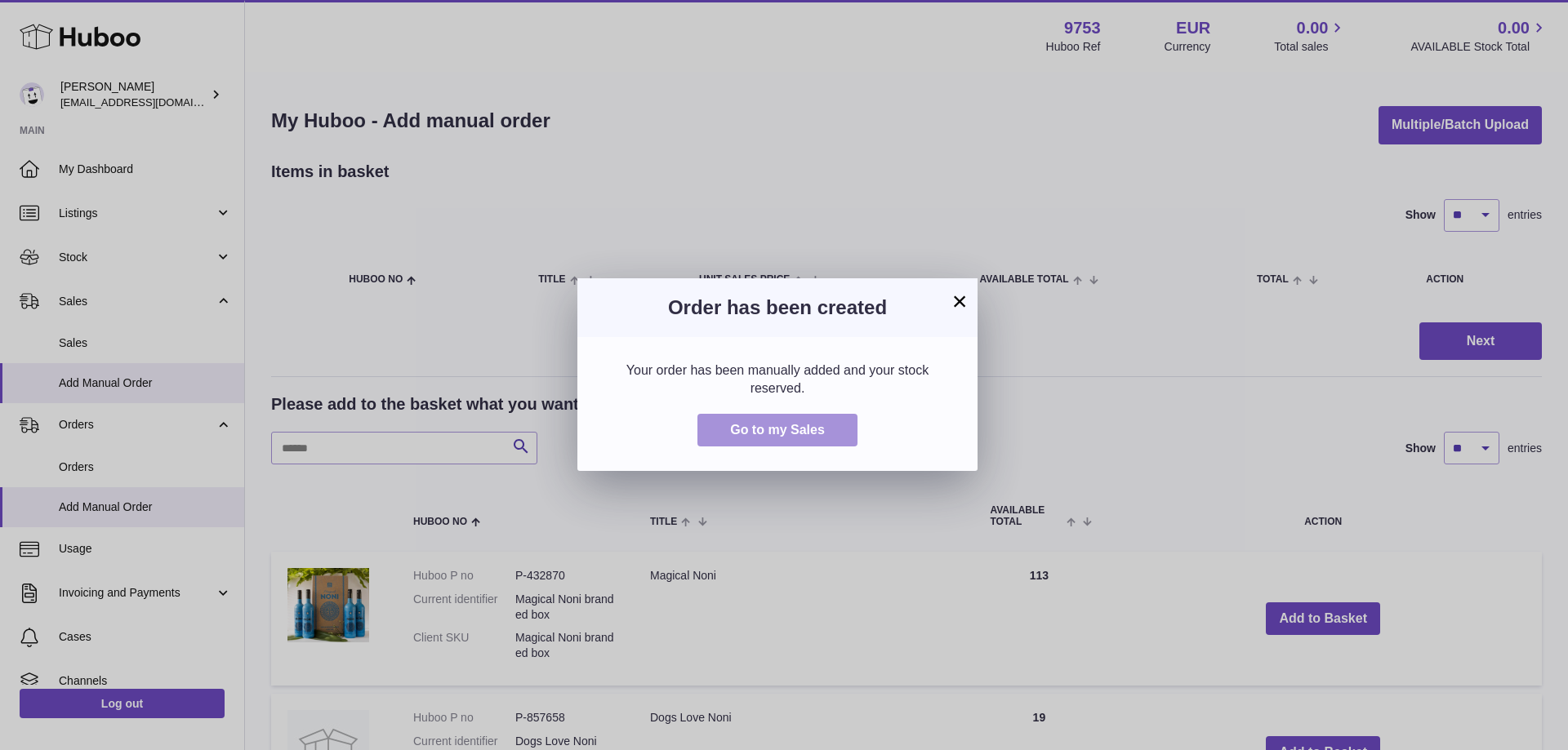
click at [785, 438] on button "Go to my Sales" at bounding box center [778, 431] width 160 height 33
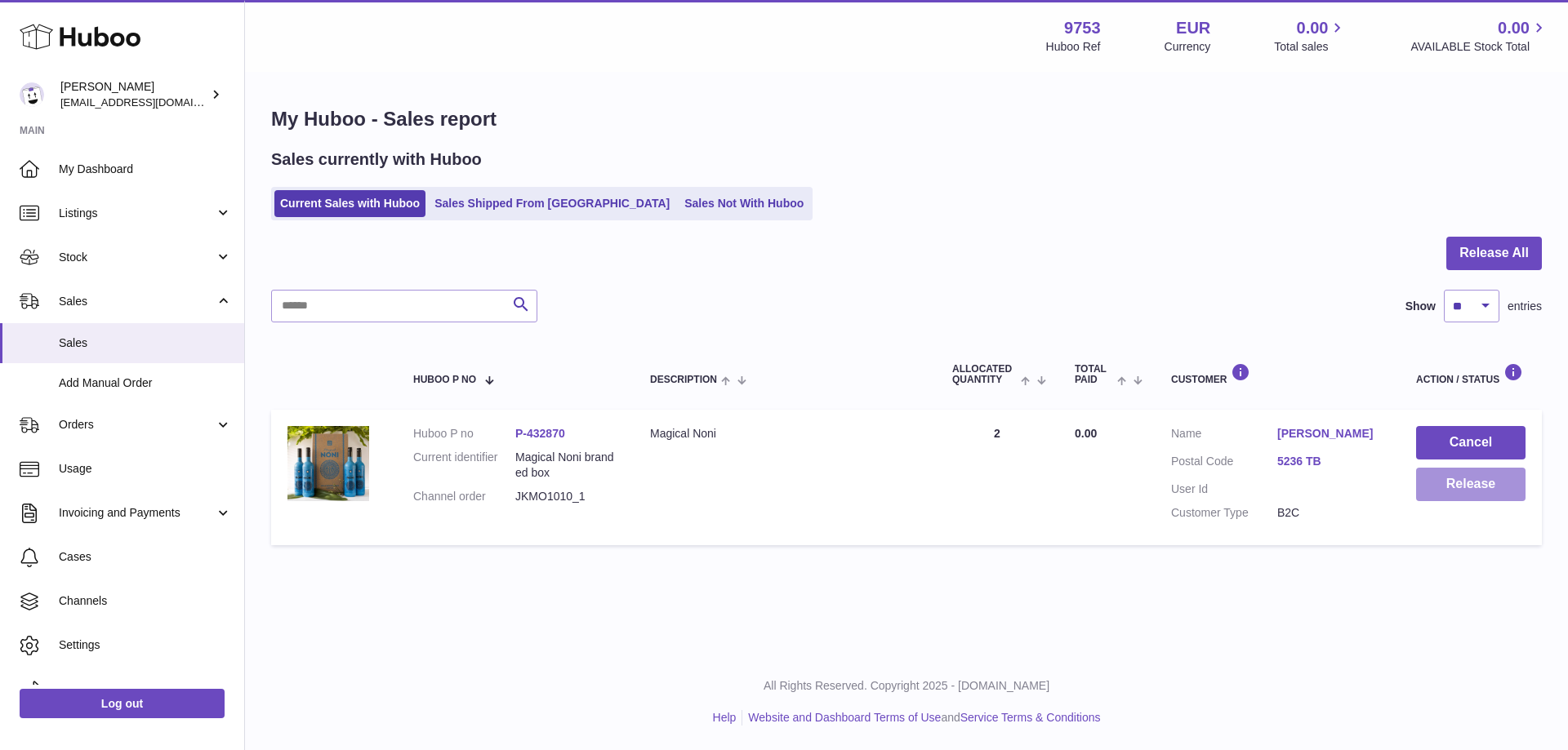
click at [1484, 491] on button "Release" at bounding box center [1471, 484] width 109 height 33
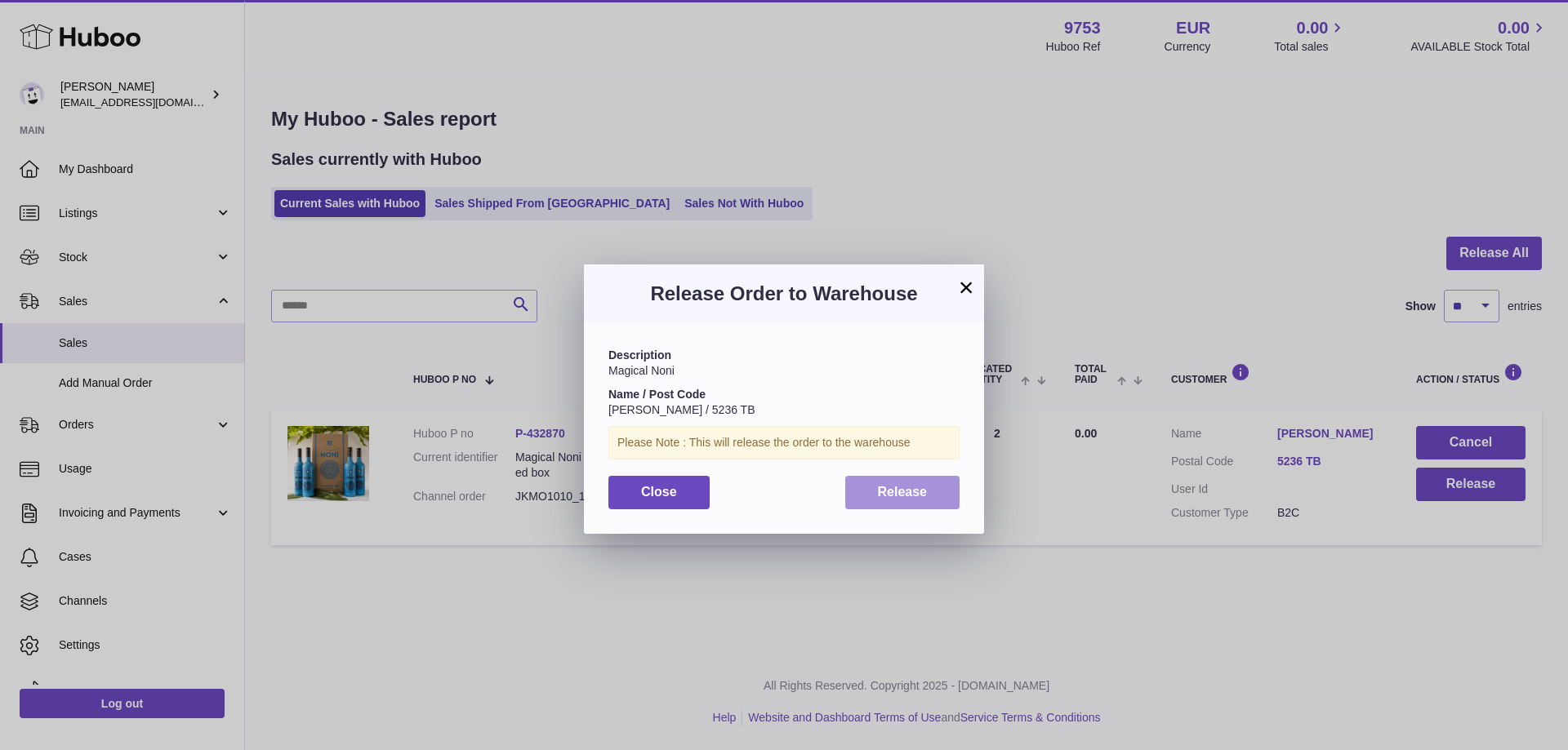
click at [933, 501] on button "Release" at bounding box center [903, 492] width 115 height 33
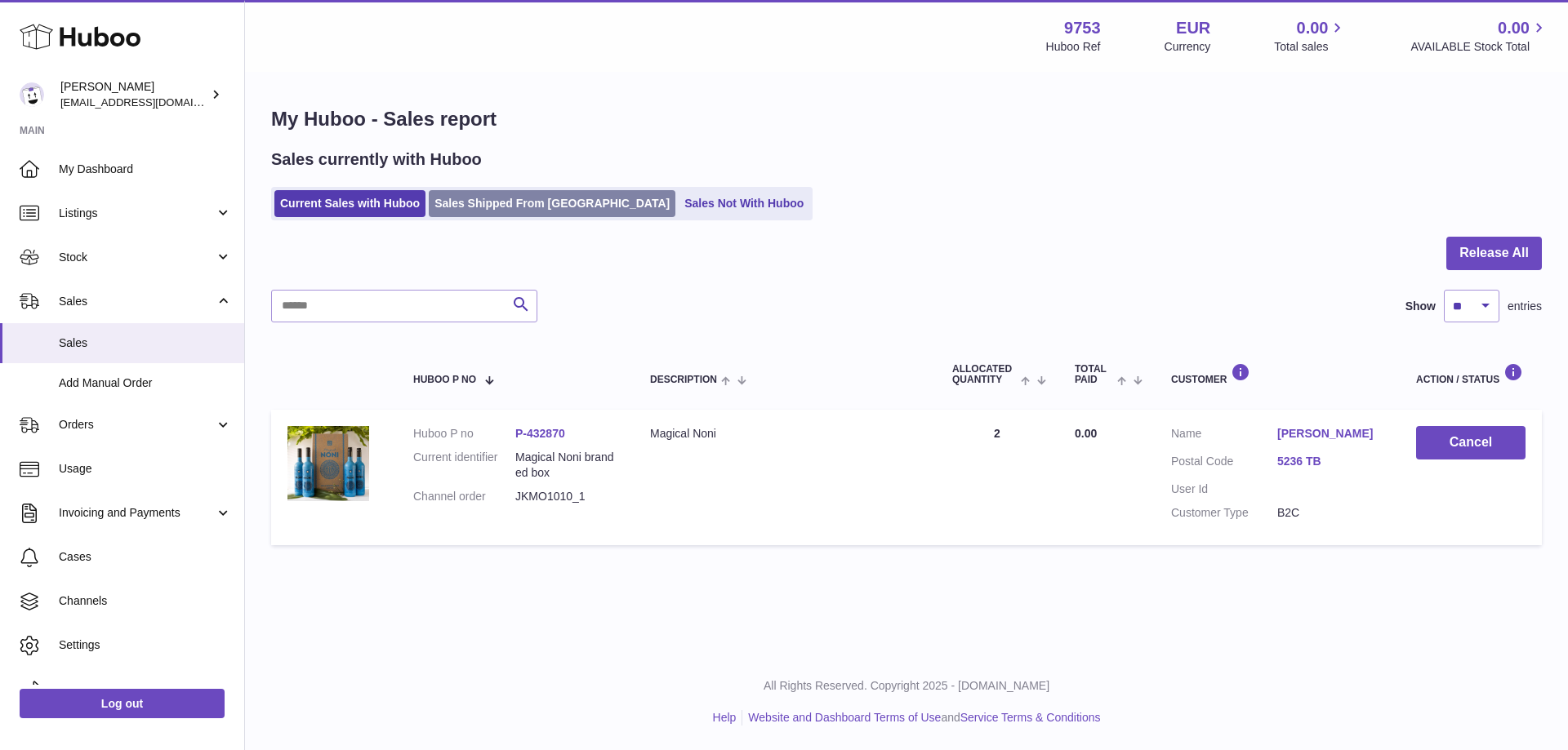
click at [535, 199] on link "Sales Shipped From [GEOGRAPHIC_DATA]" at bounding box center [552, 204] width 247 height 27
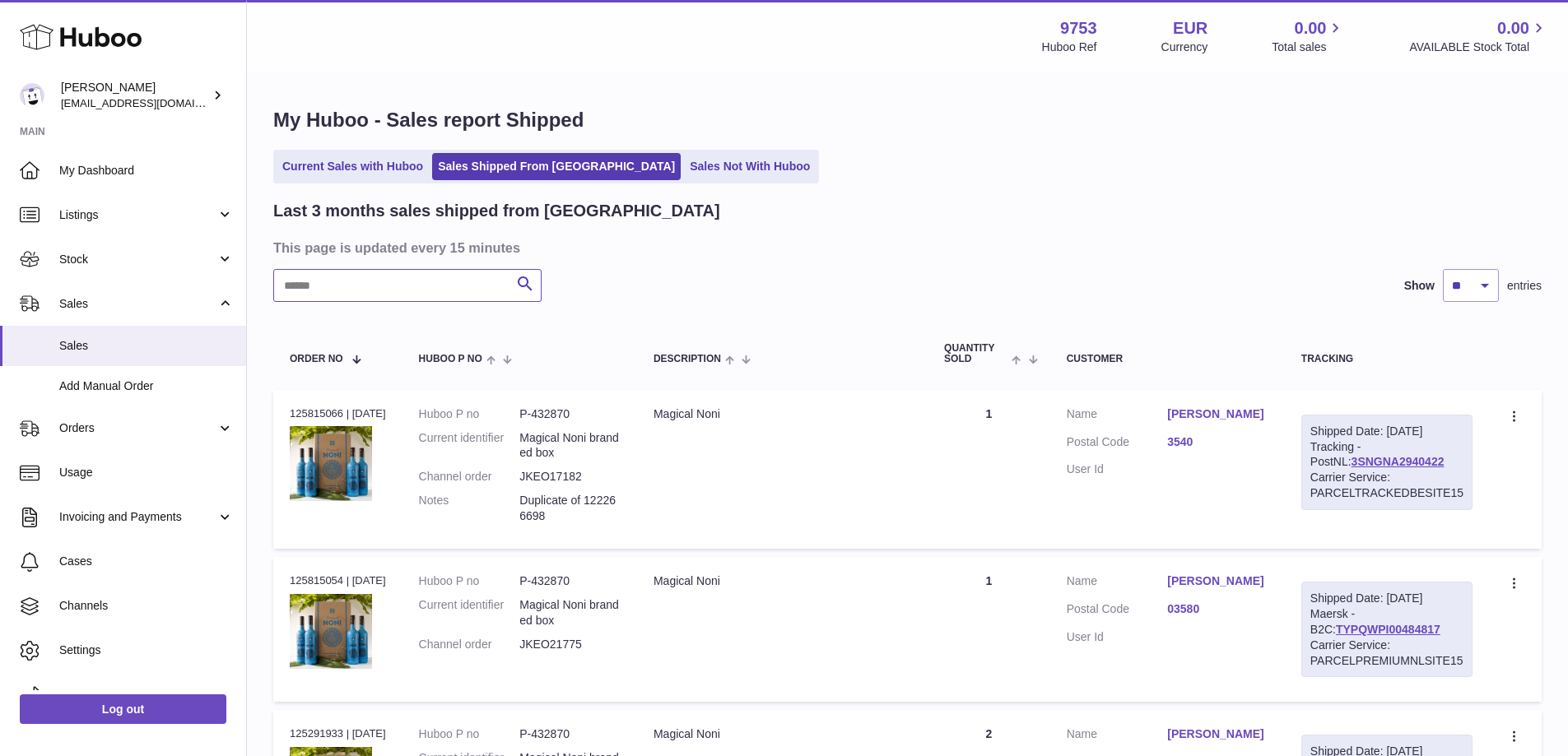
click at [427, 286] on input "text" at bounding box center [408, 284] width 269 height 32
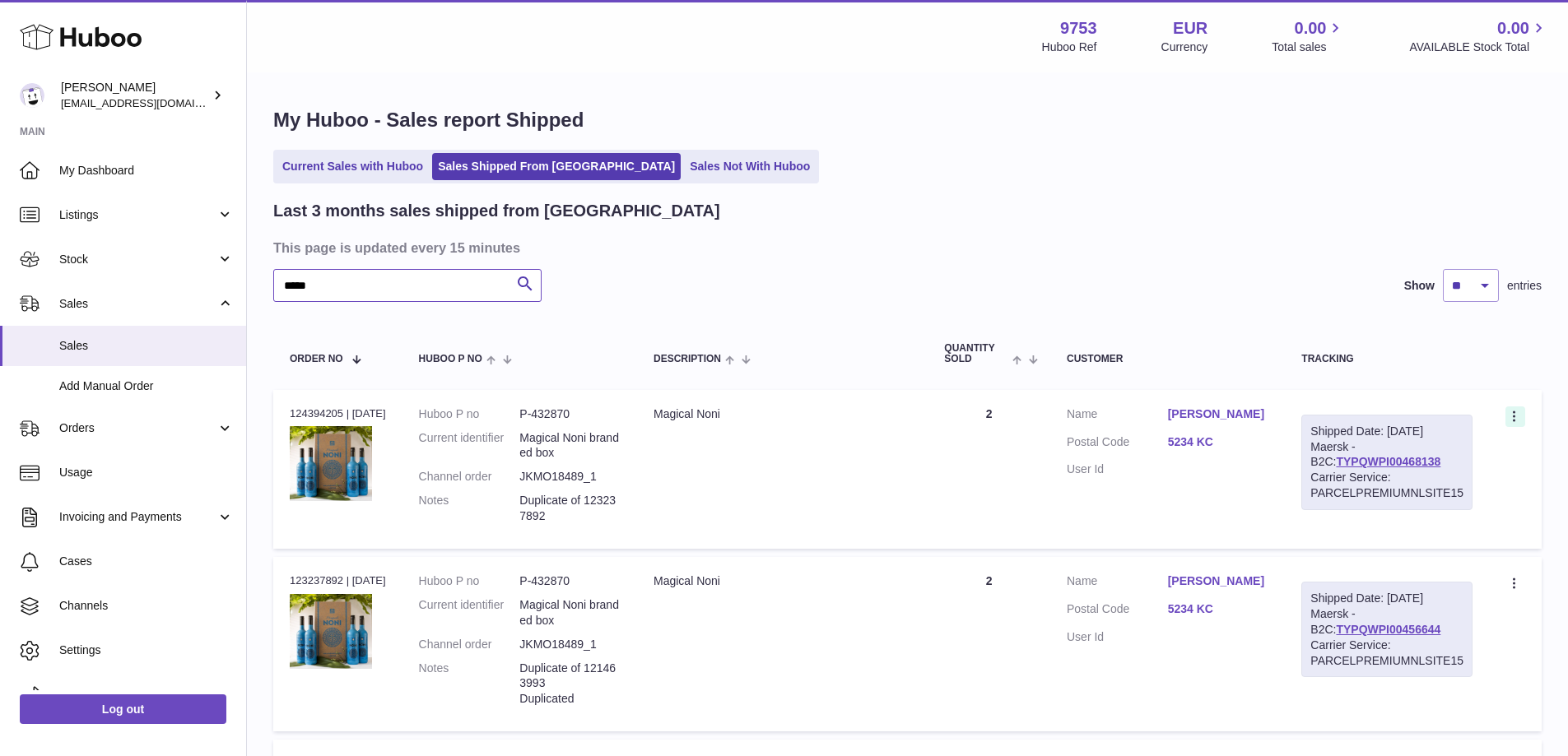
type input "*****"
click at [1513, 425] on icon at bounding box center [1515, 417] width 19 height 17
click at [1447, 479] on li "Duplicate Order" at bounding box center [1442, 488] width 164 height 35
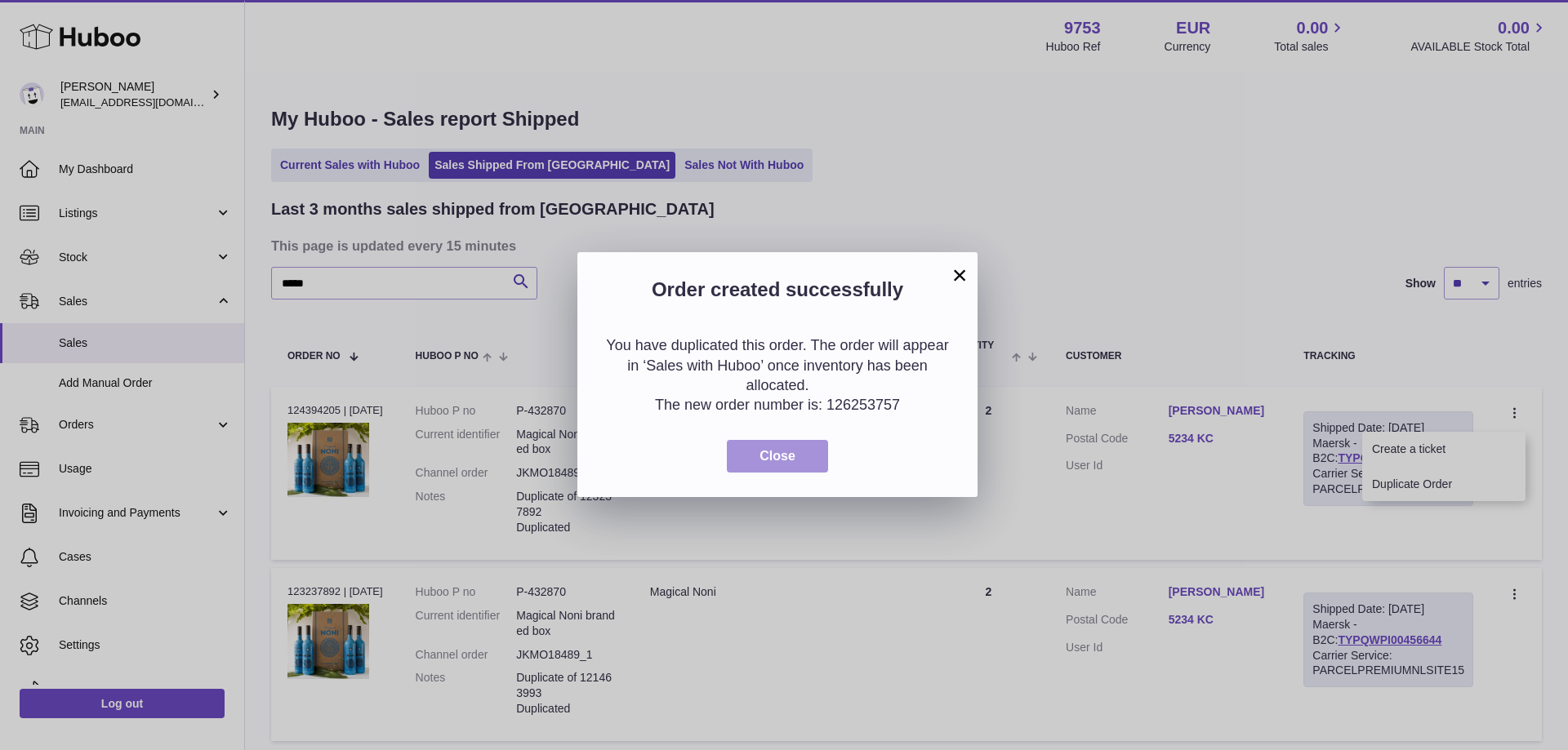
click at [744, 454] on button "Close" at bounding box center [778, 457] width 102 height 33
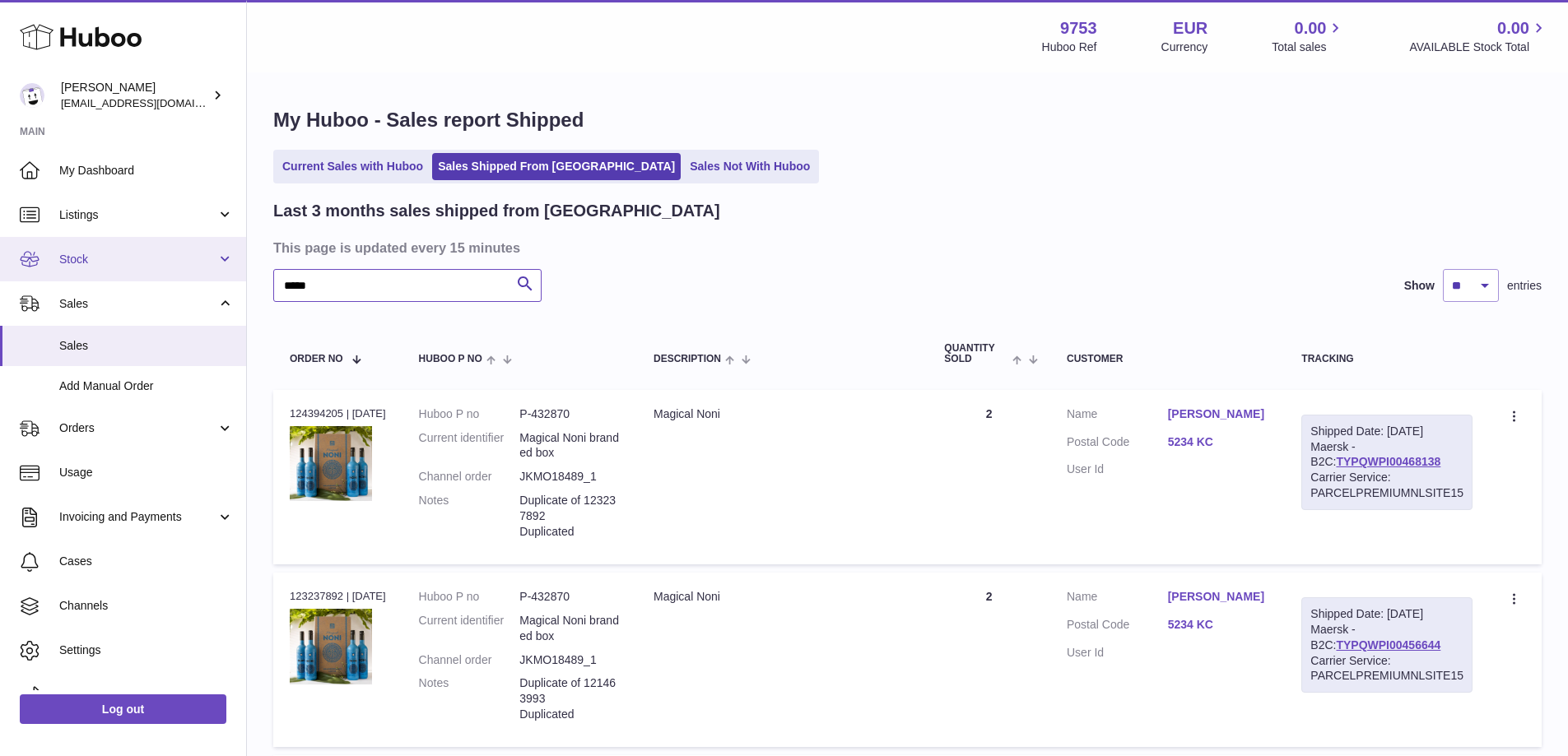
drag, startPoint x: 369, startPoint y: 286, endPoint x: 173, endPoint y: 238, distance: 201.8
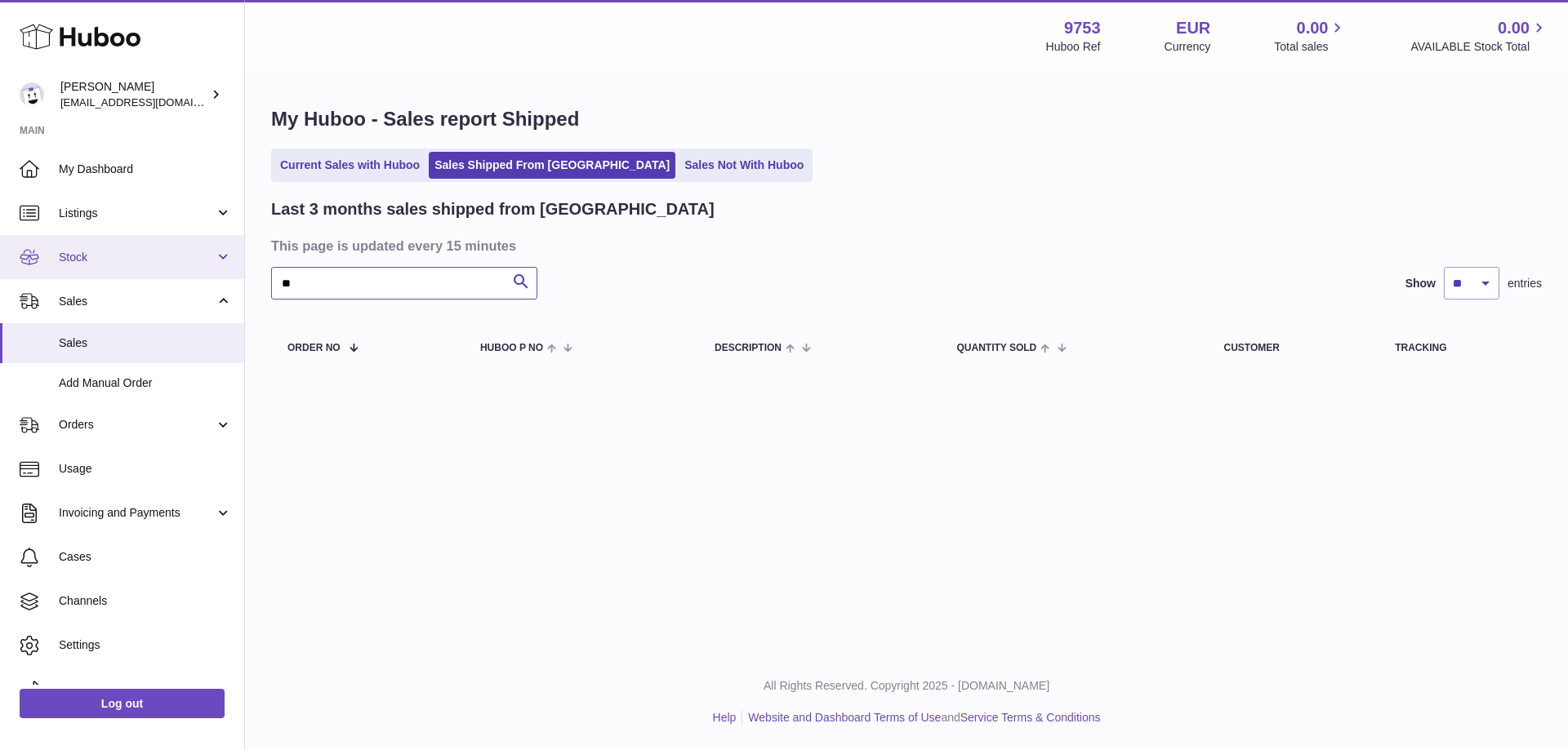
type input "*"
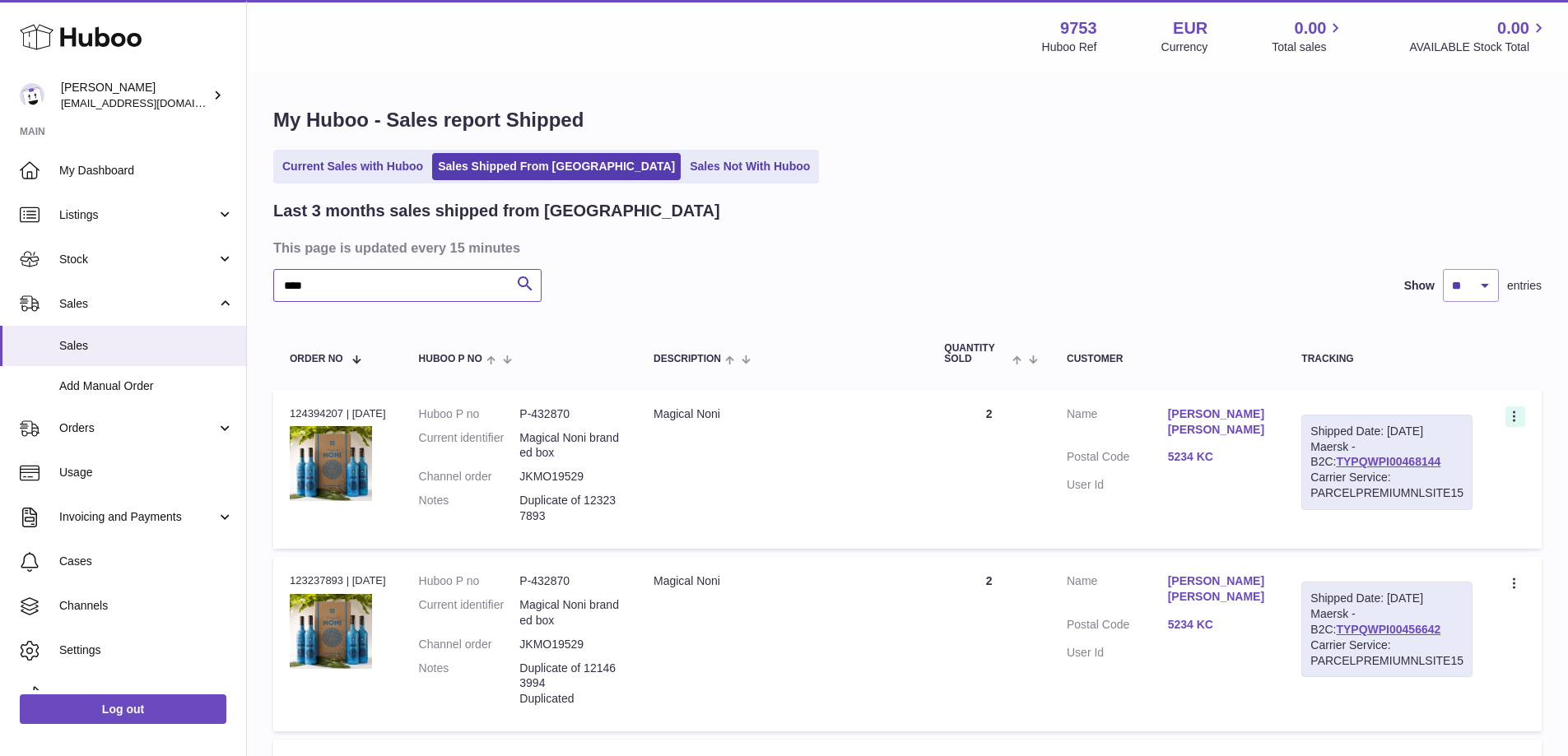
type input "****"
click at [1517, 419] on icon at bounding box center [1515, 417] width 19 height 17
click at [1454, 479] on li "Duplicate Order" at bounding box center [1442, 488] width 164 height 35
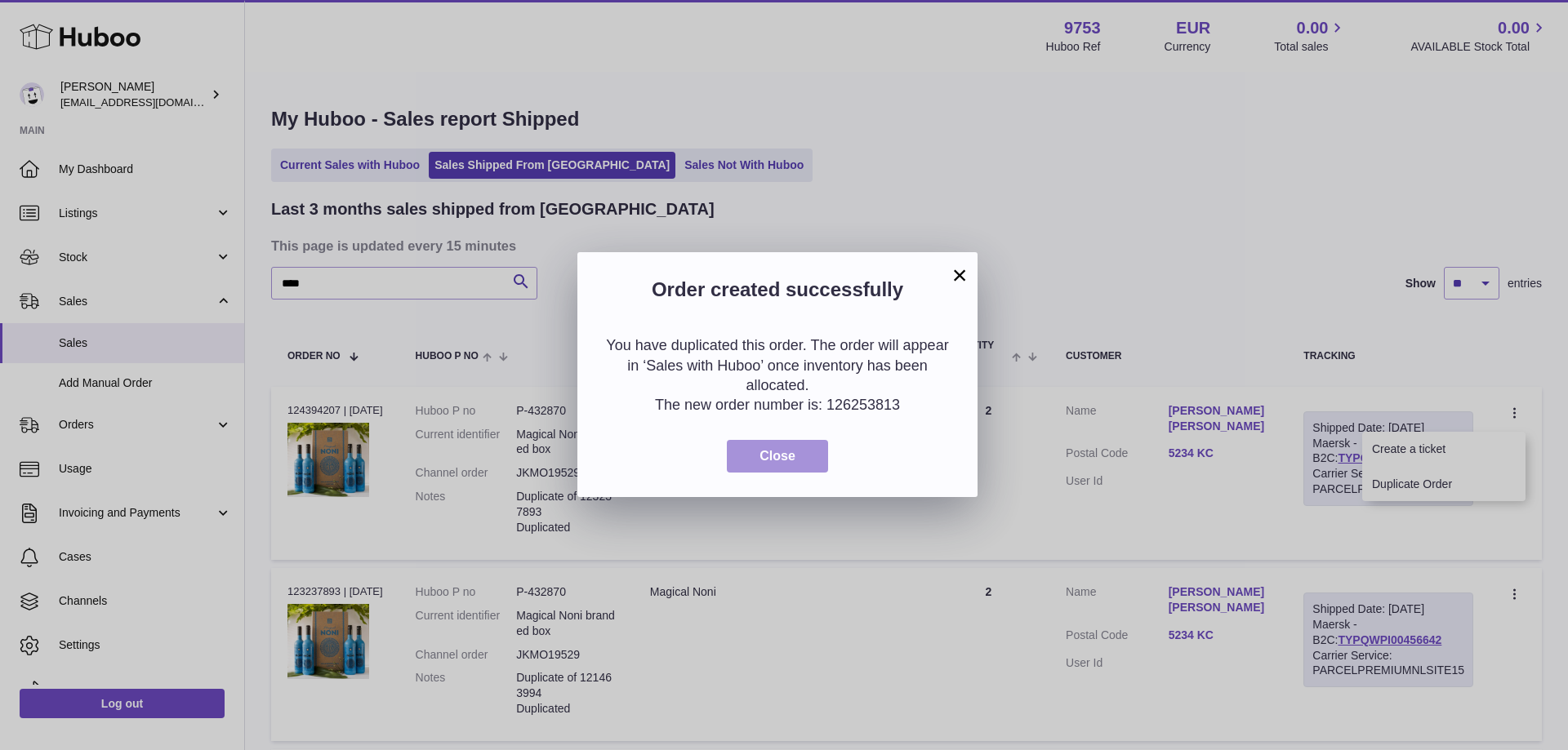
click at [753, 458] on button "Close" at bounding box center [778, 457] width 102 height 33
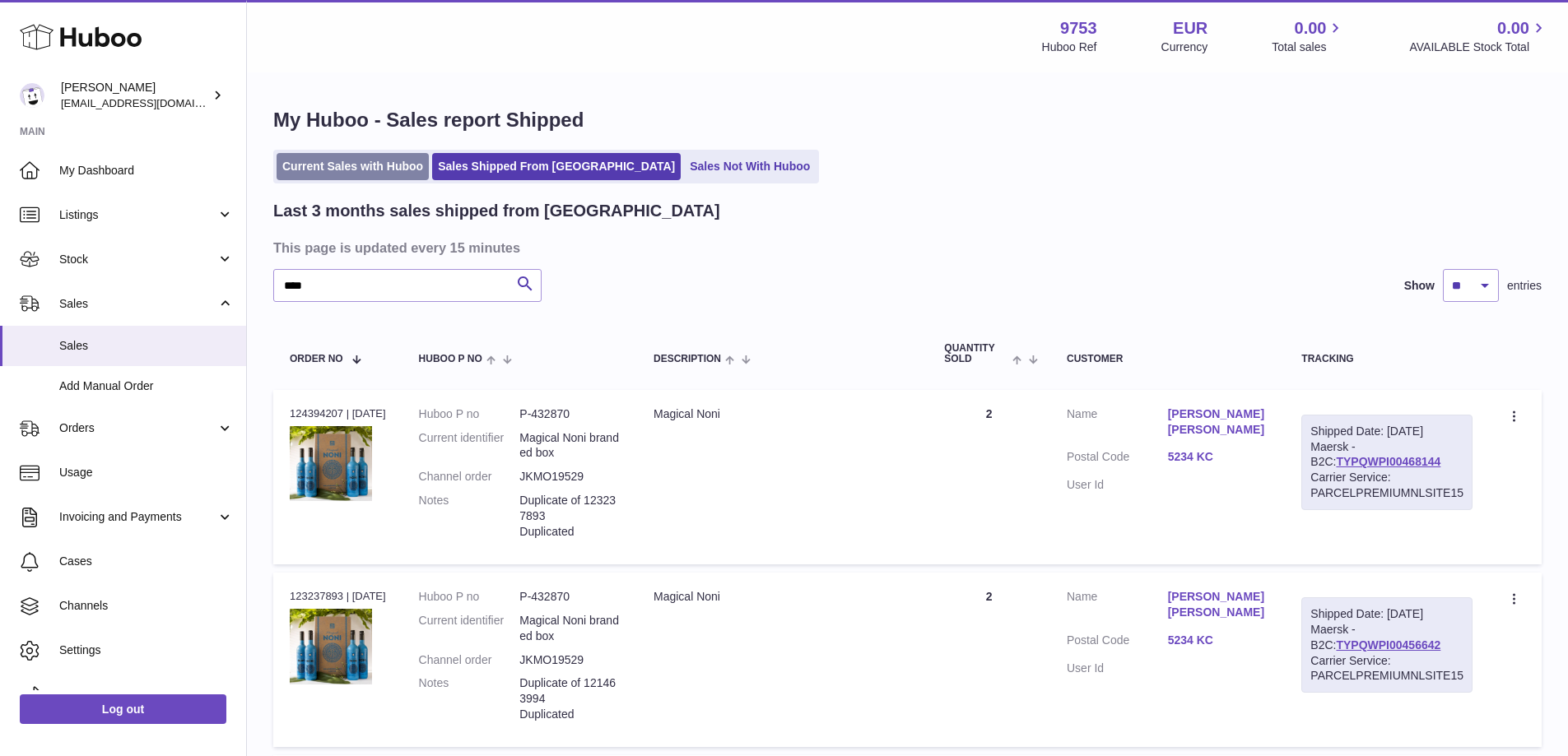
click at [393, 164] on link "Current Sales with Huboo" at bounding box center [352, 167] width 153 height 28
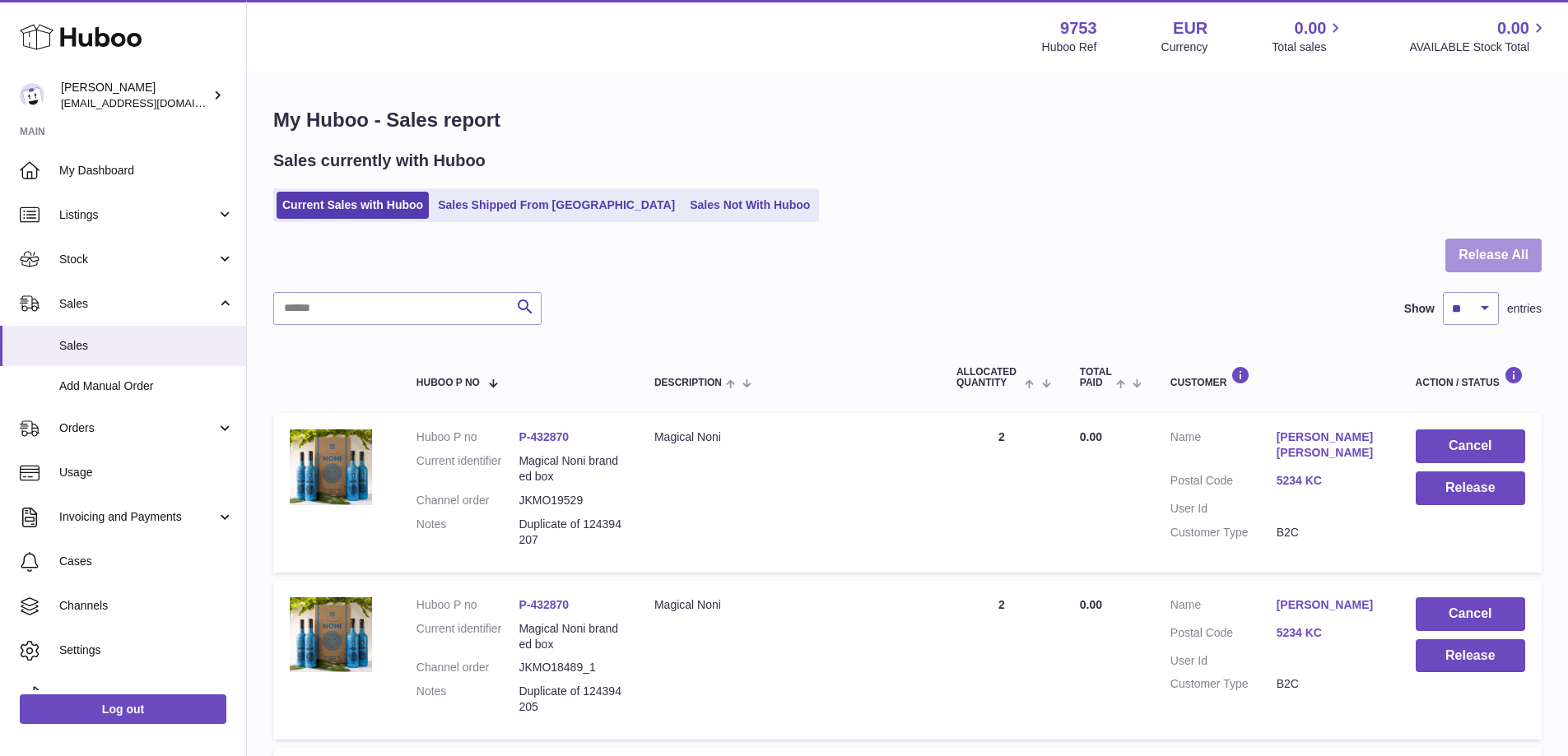
click at [1517, 252] on button "Release All" at bounding box center [1493, 255] width 96 height 33
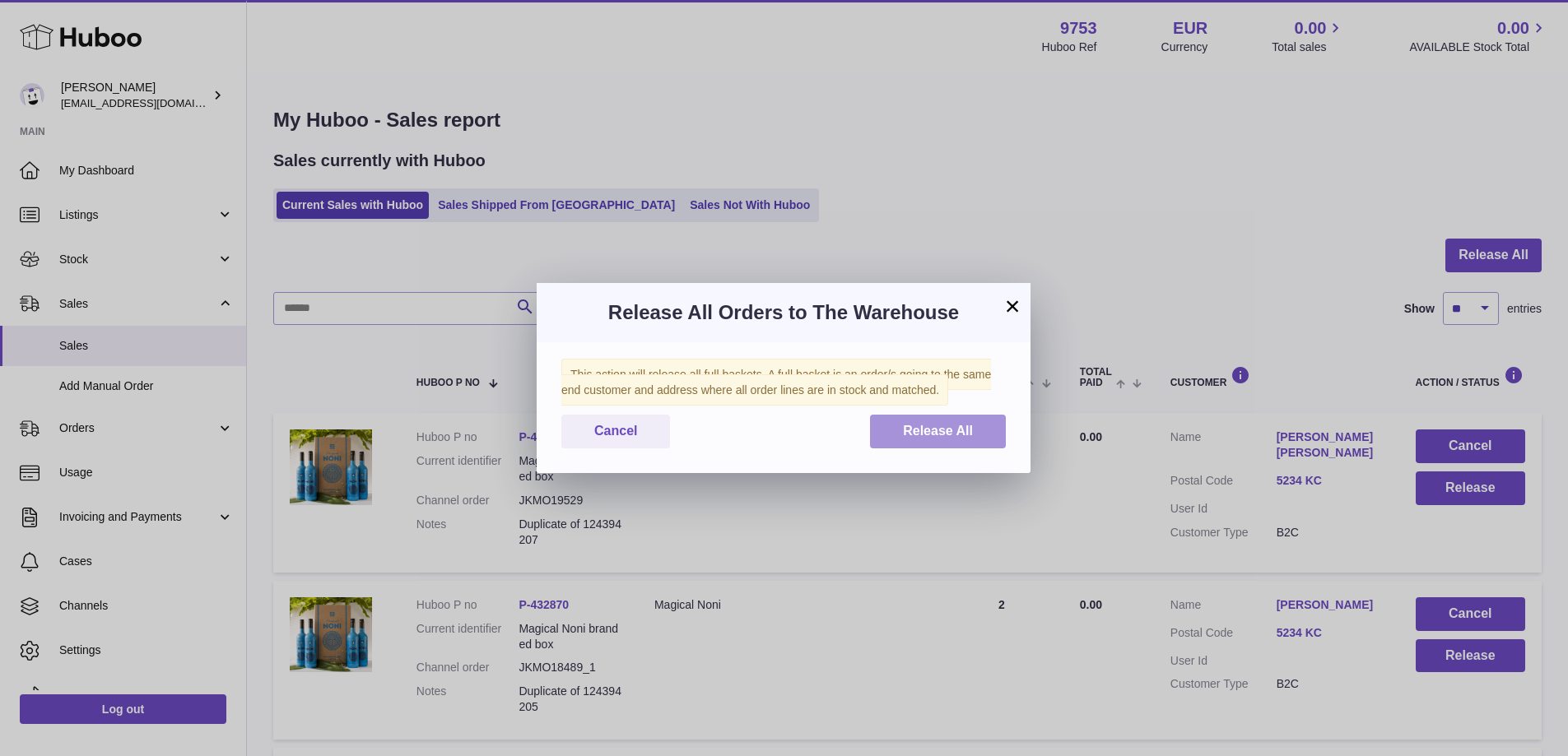
click at [967, 436] on span "Release All" at bounding box center [937, 431] width 70 height 14
